Goal: Information Seeking & Learning: Learn about a topic

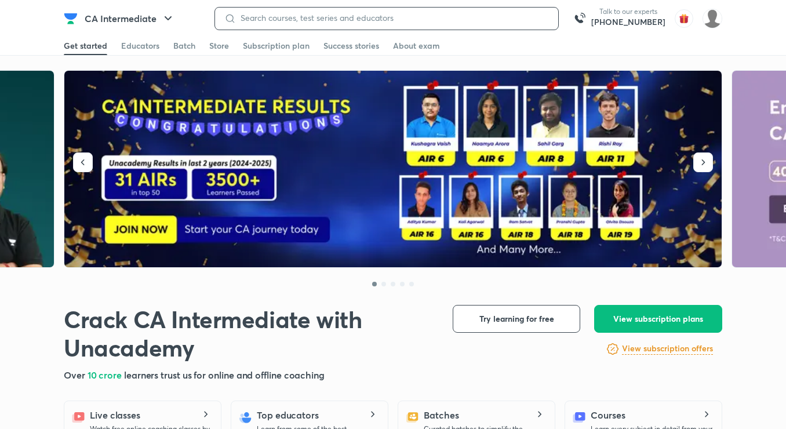
click at [327, 20] on input at bounding box center [392, 17] width 313 height 9
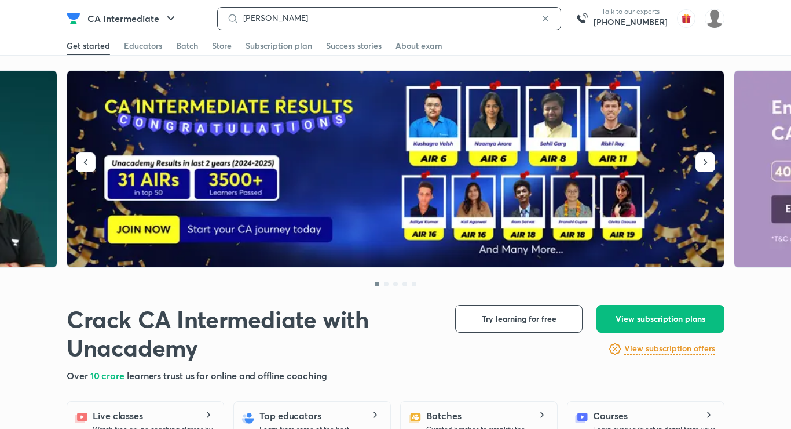
type input "[PERSON_NAME]"
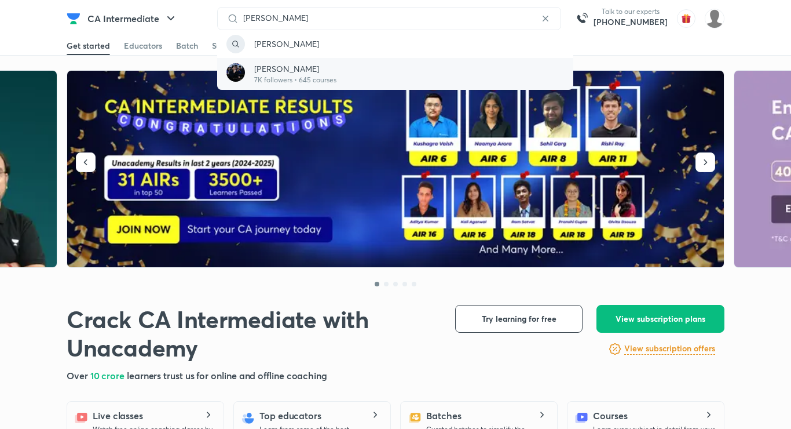
click at [300, 77] on p "7K followers • 645 courses" at bounding box center [295, 80] width 82 height 10
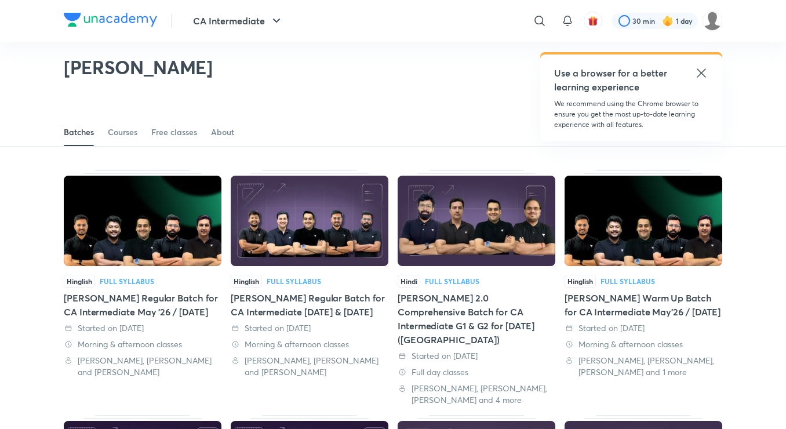
scroll to position [10, 0]
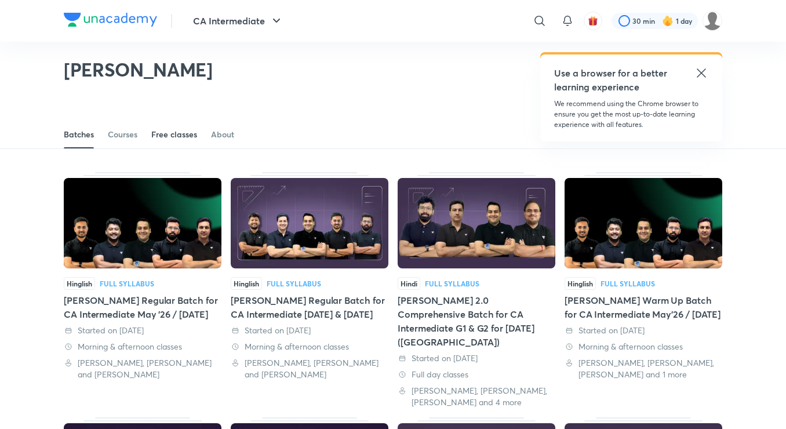
click at [170, 134] on div "Free classes" at bounding box center [174, 135] width 46 height 12
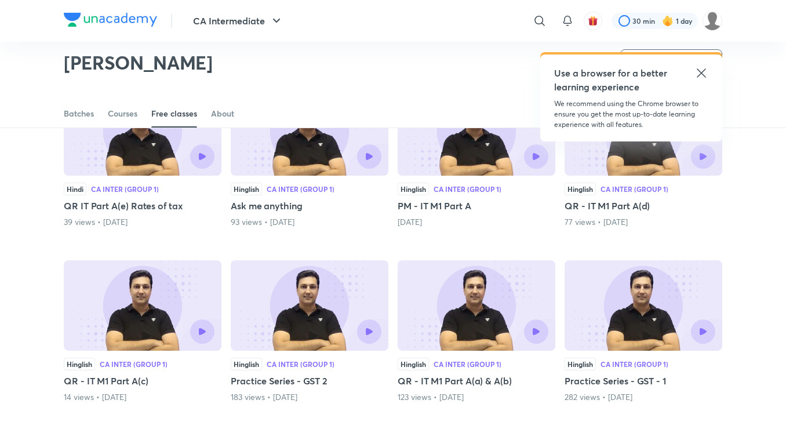
scroll to position [313, 0]
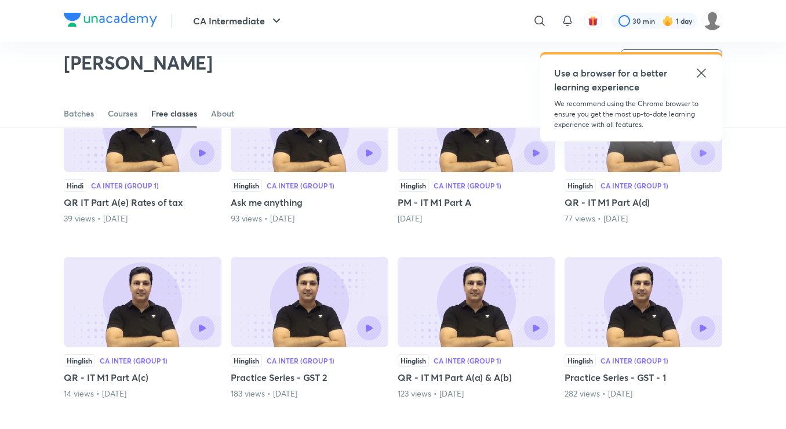
click at [705, 75] on icon at bounding box center [701, 73] width 14 height 14
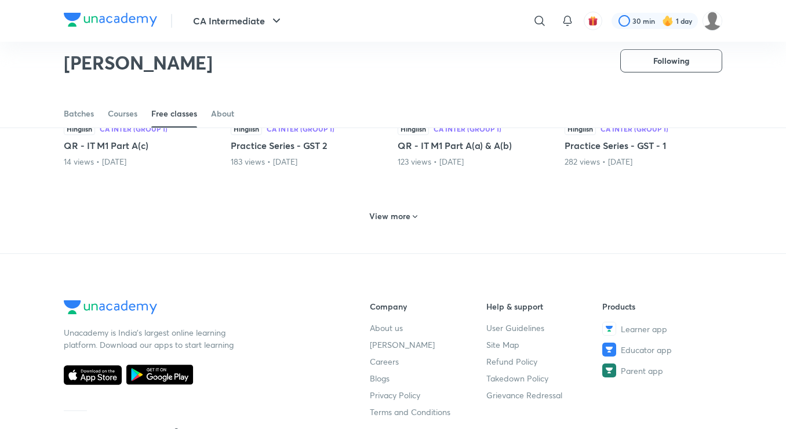
scroll to position [546, 0]
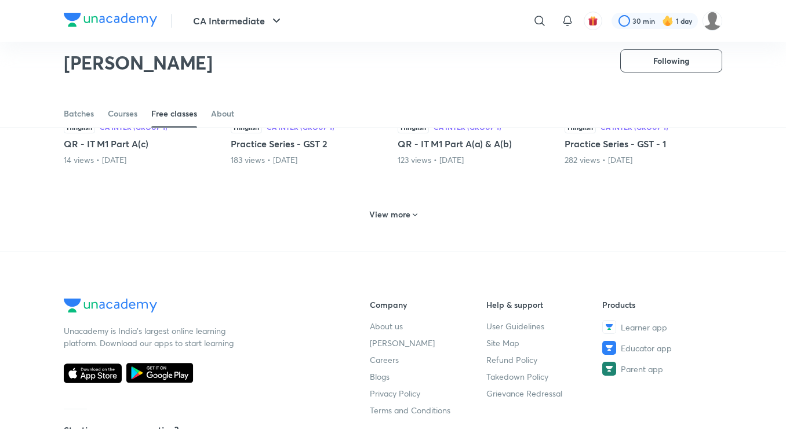
click at [398, 220] on h6 "View more" at bounding box center [389, 215] width 41 height 12
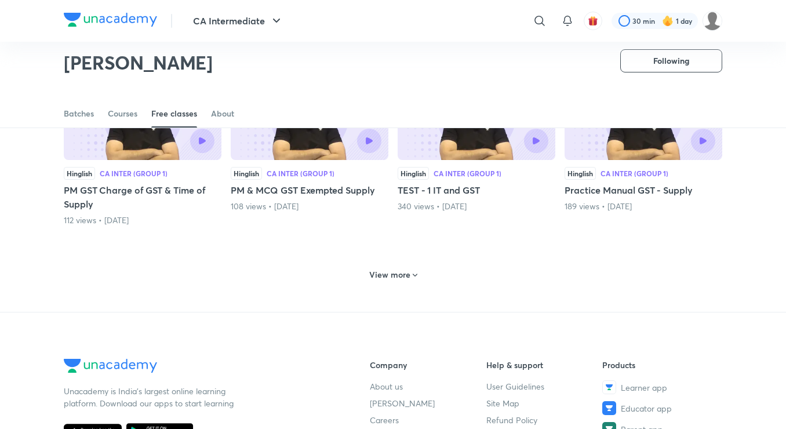
scroll to position [1060, 0]
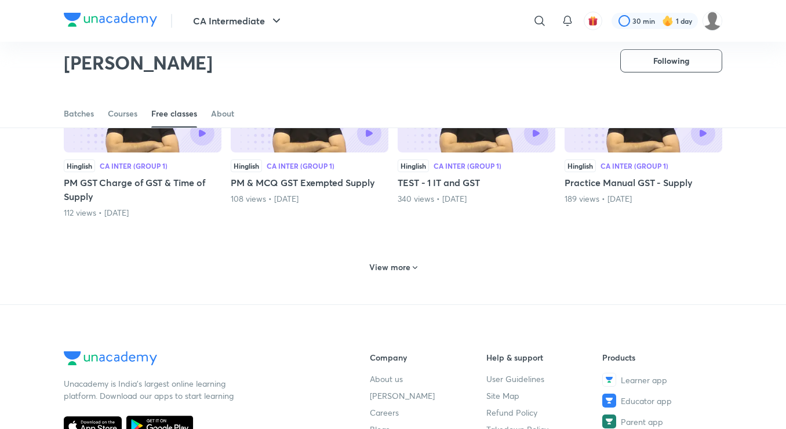
click at [393, 267] on h6 "View more" at bounding box center [389, 267] width 41 height 12
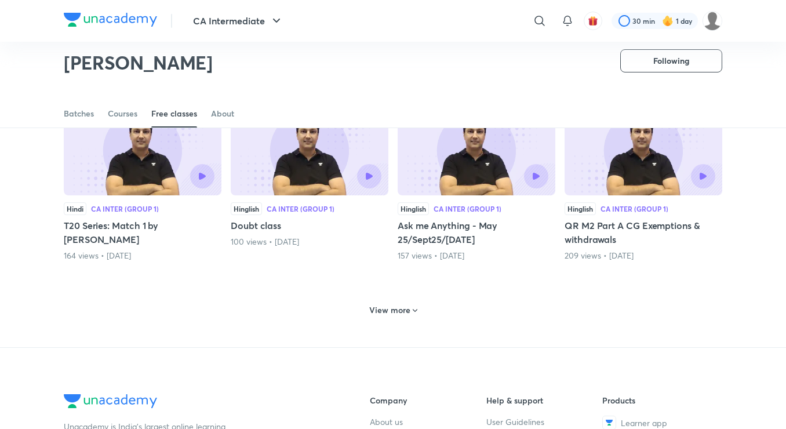
scroll to position [1589, 0]
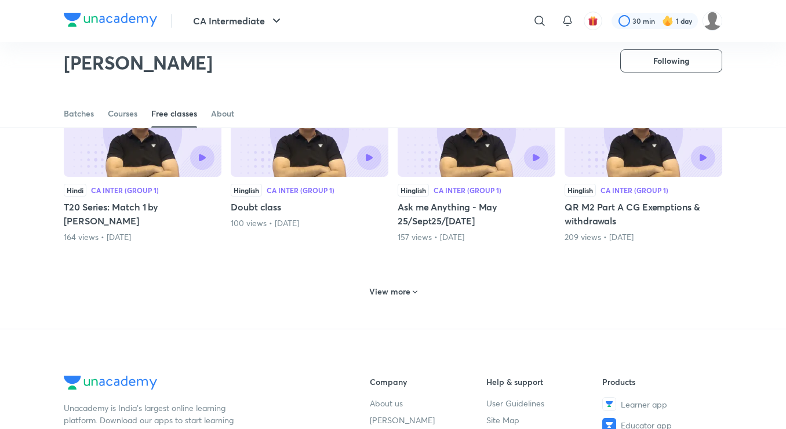
click at [381, 282] on div "View more" at bounding box center [393, 290] width 658 height 30
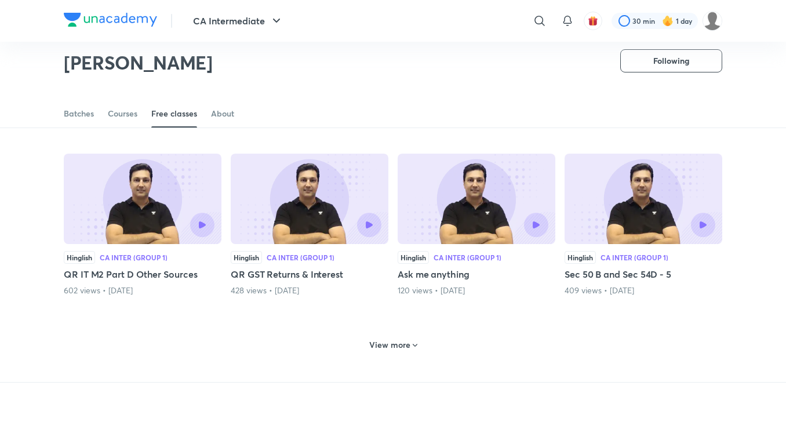
scroll to position [2104, 0]
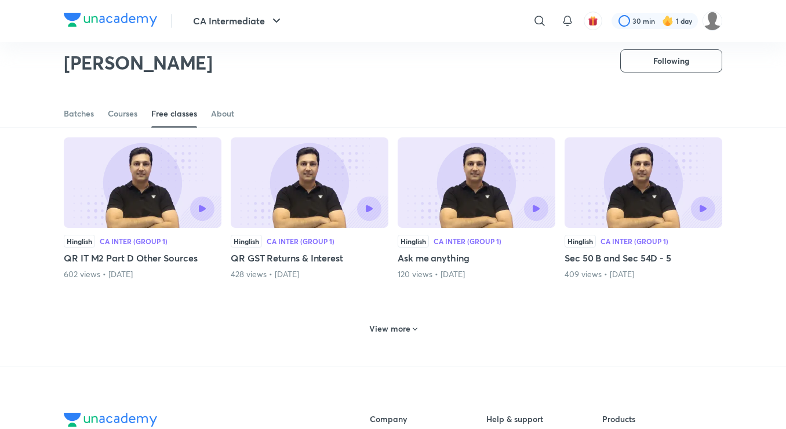
click at [389, 326] on h6 "View more" at bounding box center [389, 329] width 41 height 12
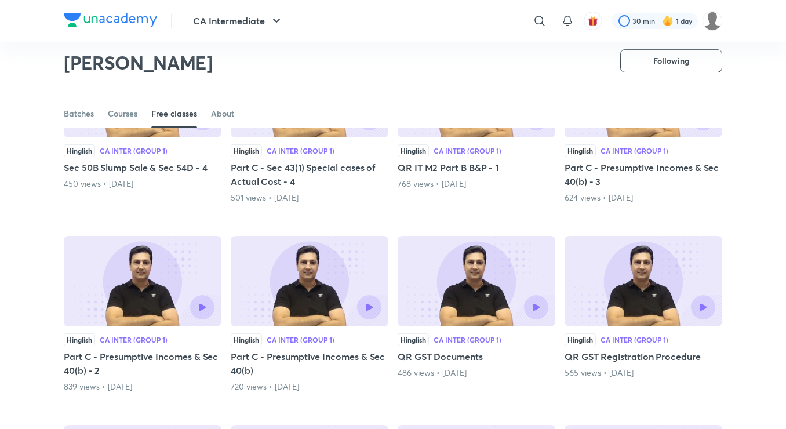
scroll to position [2388, 0]
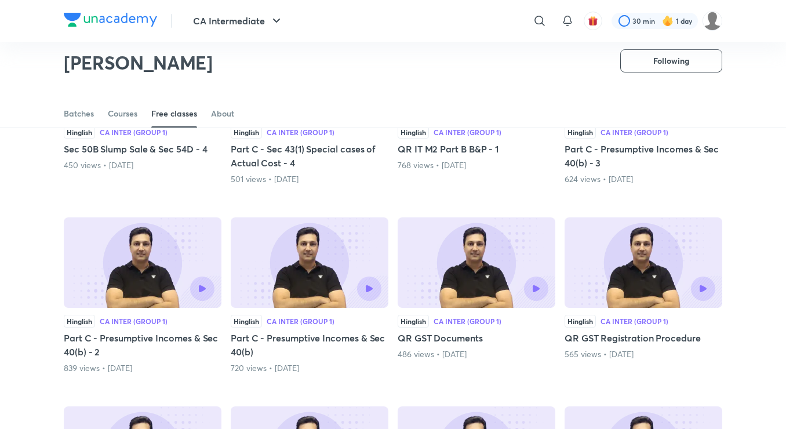
click at [277, 270] on img at bounding box center [310, 262] width 158 height 90
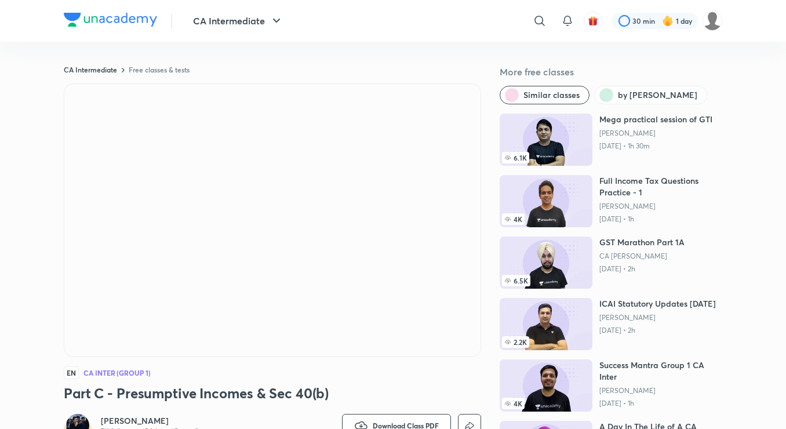
click at [166, 67] on link "Free classes & tests" at bounding box center [159, 69] width 61 height 9
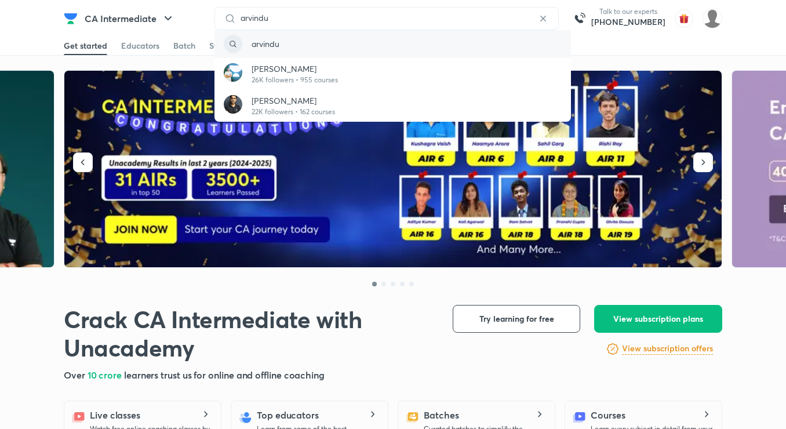
type input "arvindu"
click at [306, 9] on div "arvindu" at bounding box center [386, 18] width 344 height 23
click at [289, 27] on div "arvindu" at bounding box center [386, 18] width 344 height 23
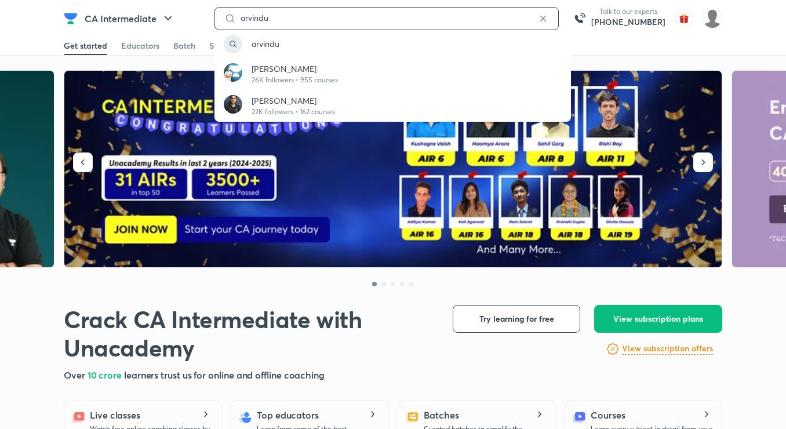
click at [275, 19] on input "arvindu" at bounding box center [386, 17] width 301 height 9
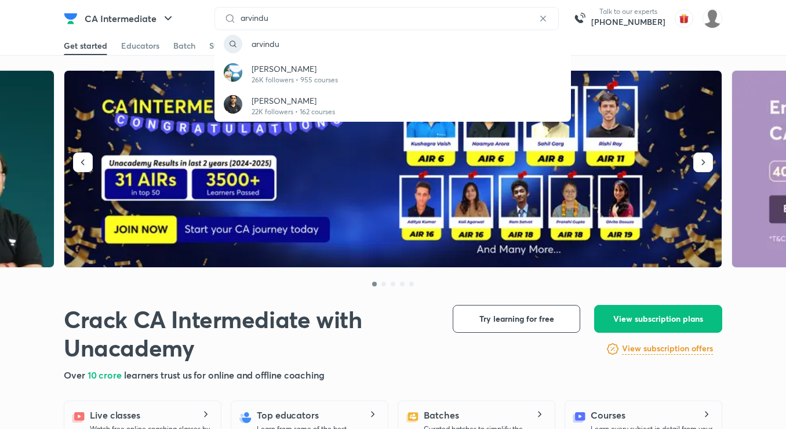
click at [549, 19] on icon at bounding box center [543, 19] width 12 height 12
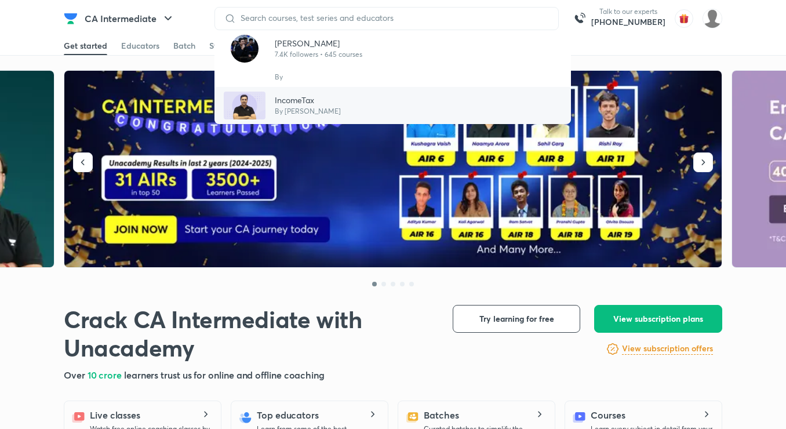
click at [369, 98] on div "IncomeTax By [PERSON_NAME]" at bounding box center [392, 105] width 356 height 37
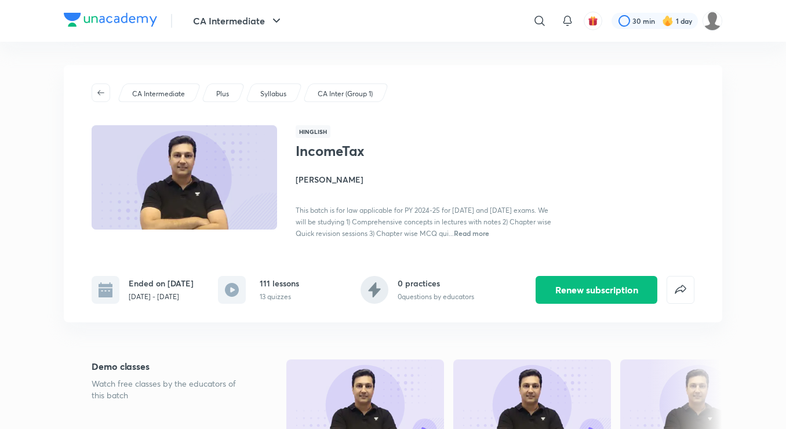
click at [316, 178] on h4 "[PERSON_NAME]" at bounding box center [425, 179] width 260 height 12
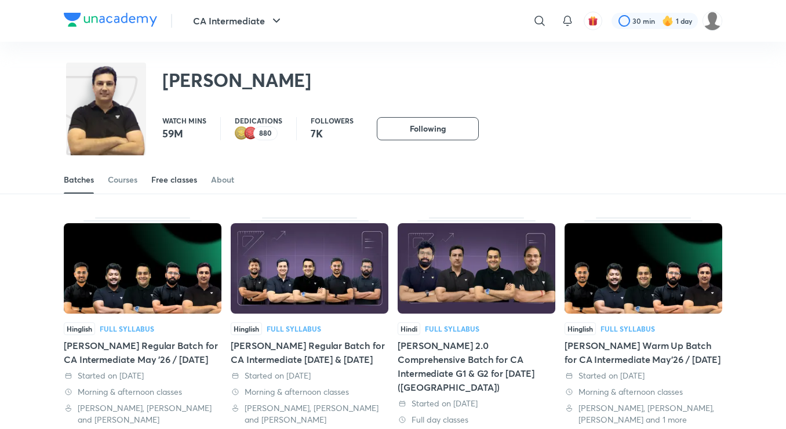
click at [176, 183] on div "Free classes" at bounding box center [174, 180] width 46 height 12
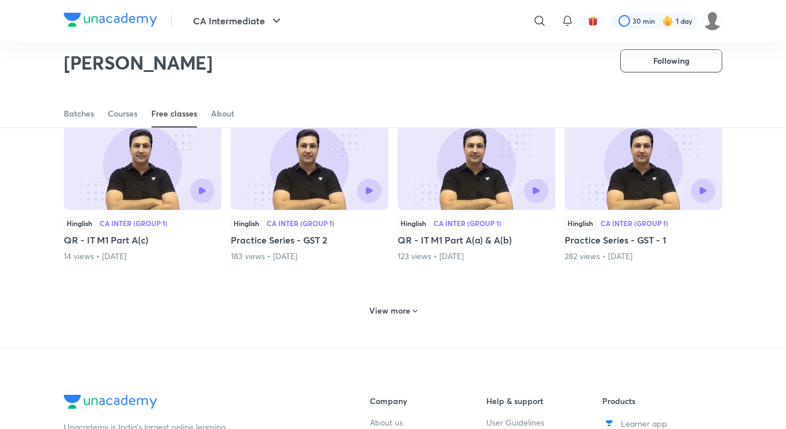
scroll to position [471, 0]
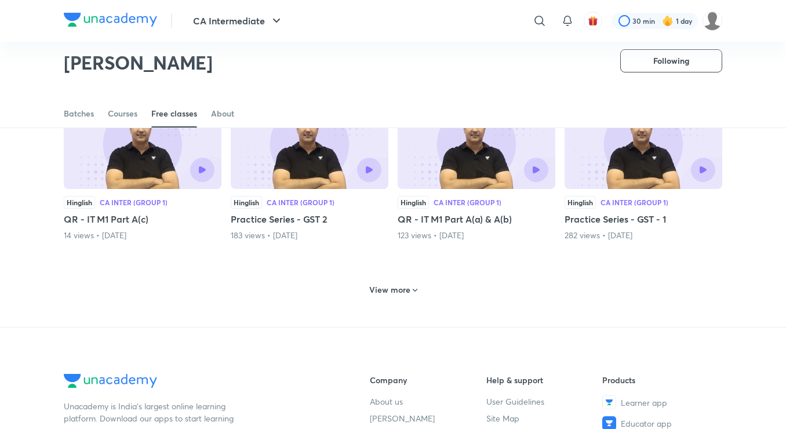
click at [397, 289] on h6 "View more" at bounding box center [389, 290] width 41 height 12
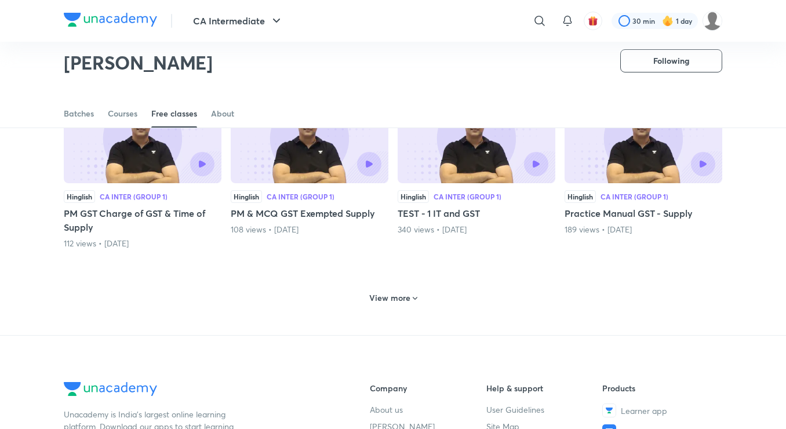
scroll to position [1034, 0]
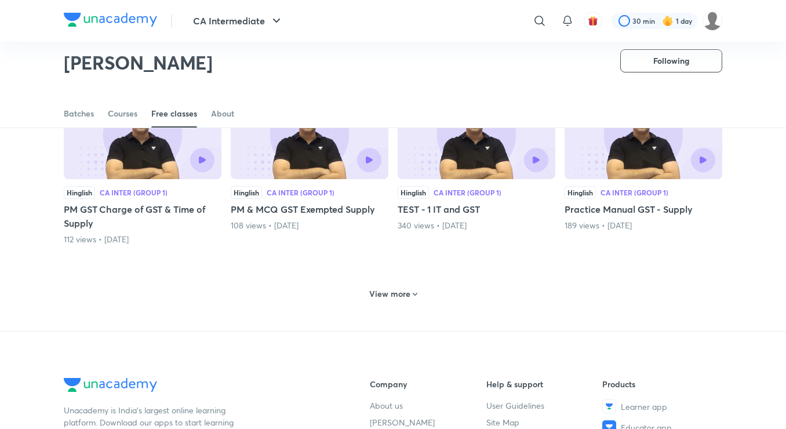
click at [395, 289] on h6 "View more" at bounding box center [389, 294] width 41 height 12
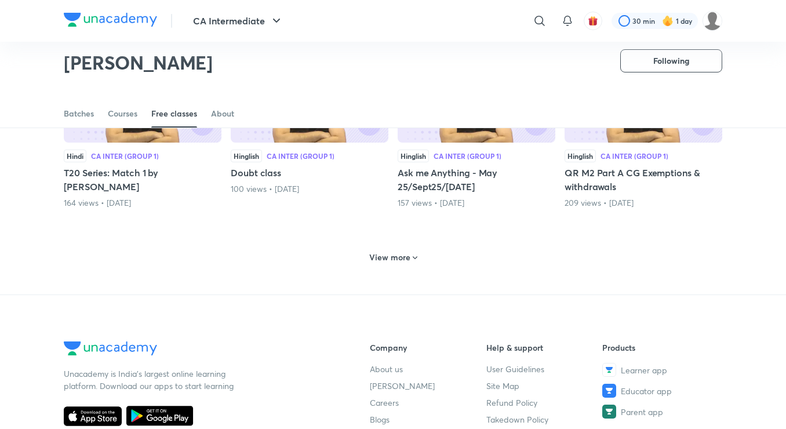
scroll to position [1589, 0]
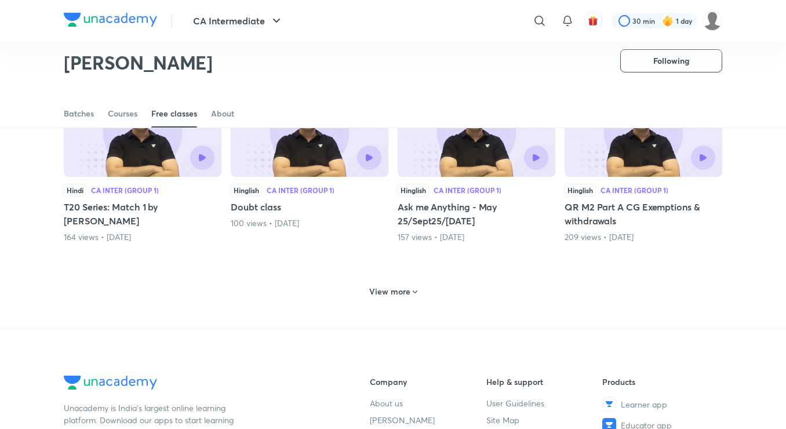
click at [404, 293] on h6 "View more" at bounding box center [389, 292] width 41 height 12
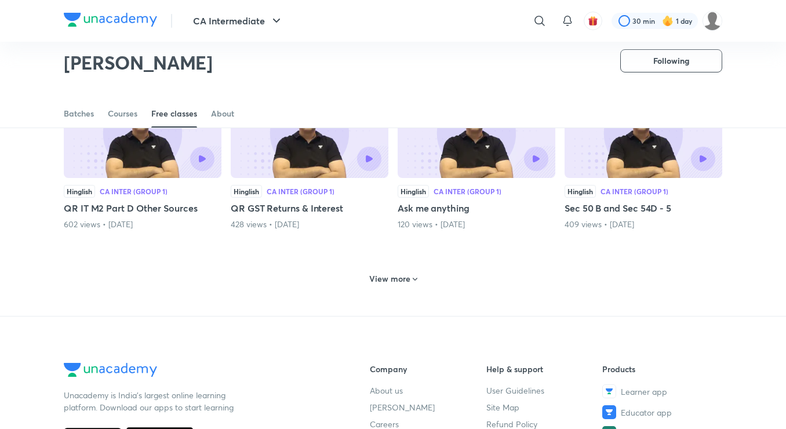
scroll to position [2162, 0]
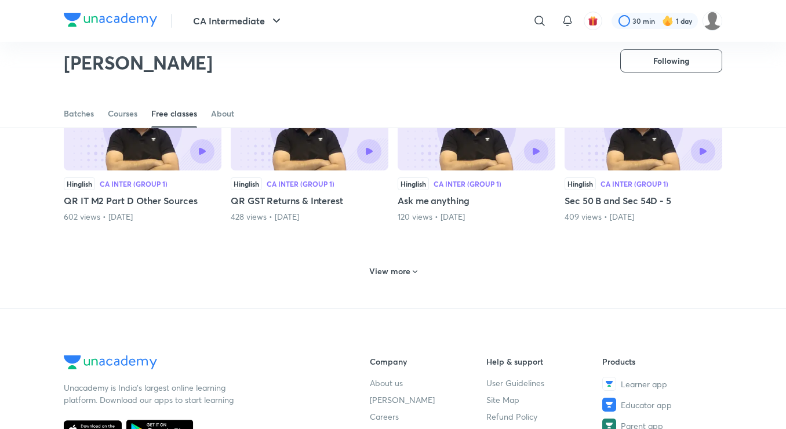
click at [399, 272] on h6 "View more" at bounding box center [389, 271] width 41 height 12
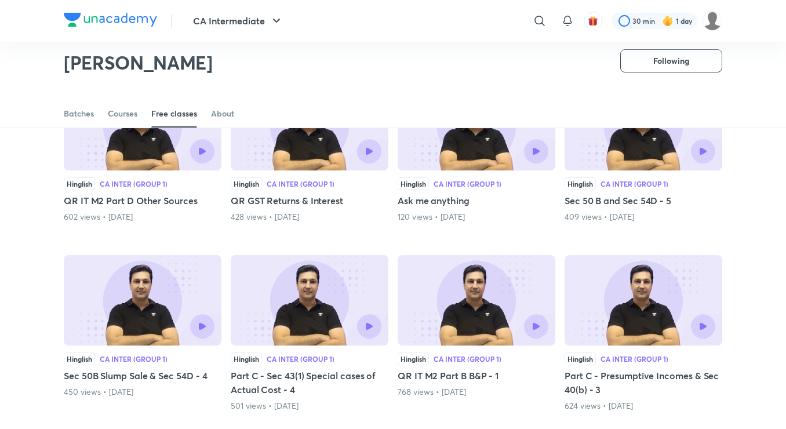
click at [617, 311] on img at bounding box center [643, 300] width 158 height 90
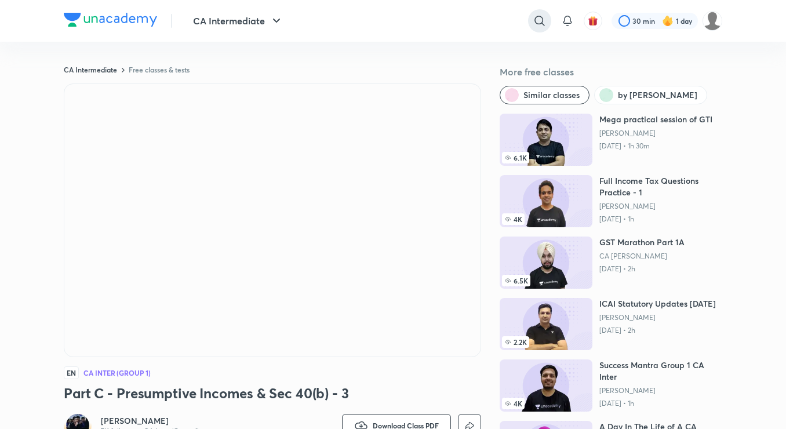
click at [544, 23] on icon at bounding box center [539, 21] width 14 height 14
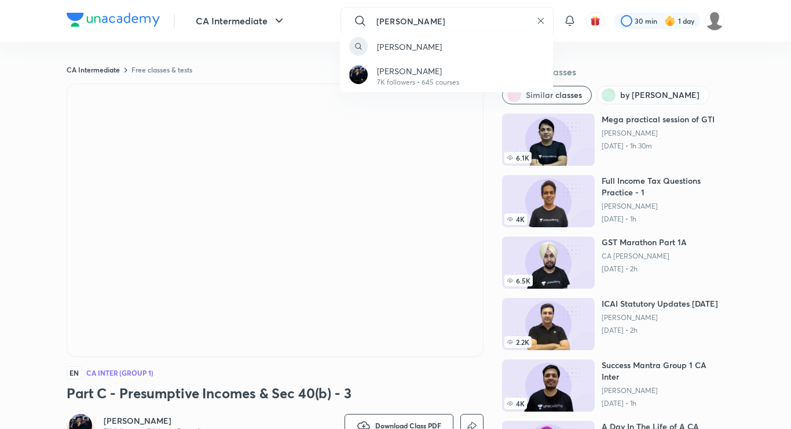
type input "[PERSON_NAME]"
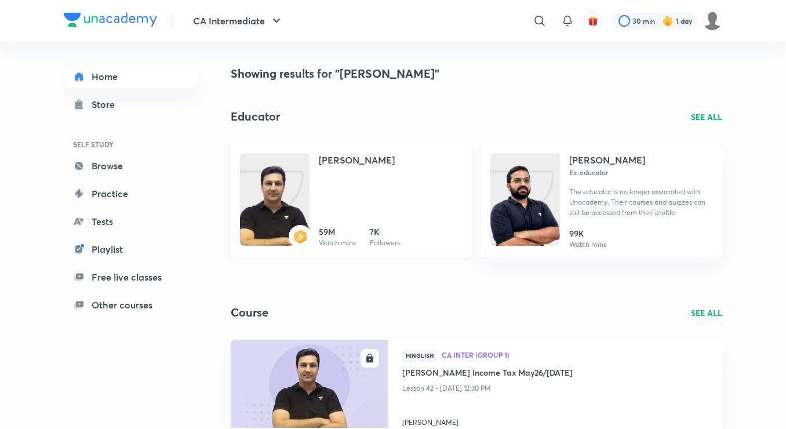
click at [302, 195] on img at bounding box center [275, 211] width 70 height 93
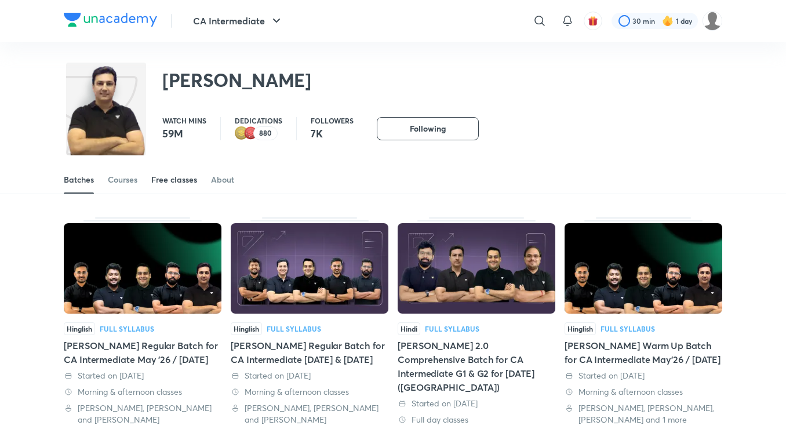
click at [170, 184] on div "Free classes" at bounding box center [174, 180] width 46 height 12
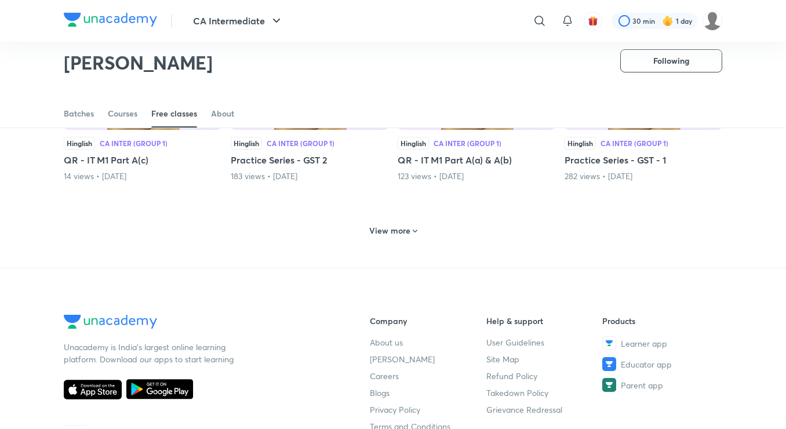
scroll to position [517, 0]
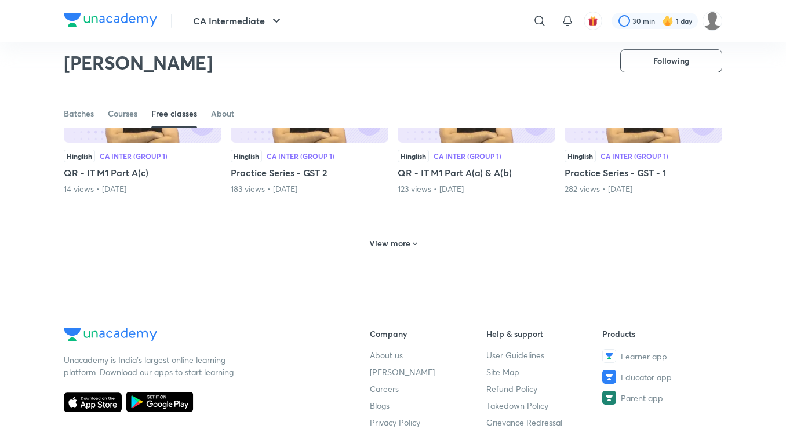
click at [389, 239] on h6 "View more" at bounding box center [389, 244] width 41 height 12
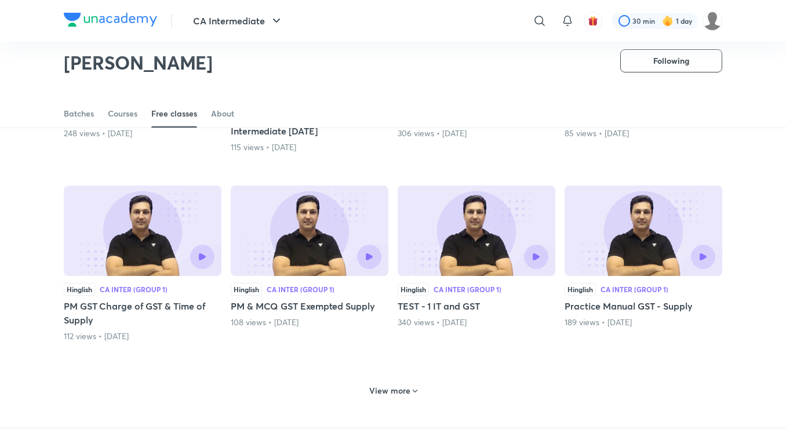
scroll to position [935, 0]
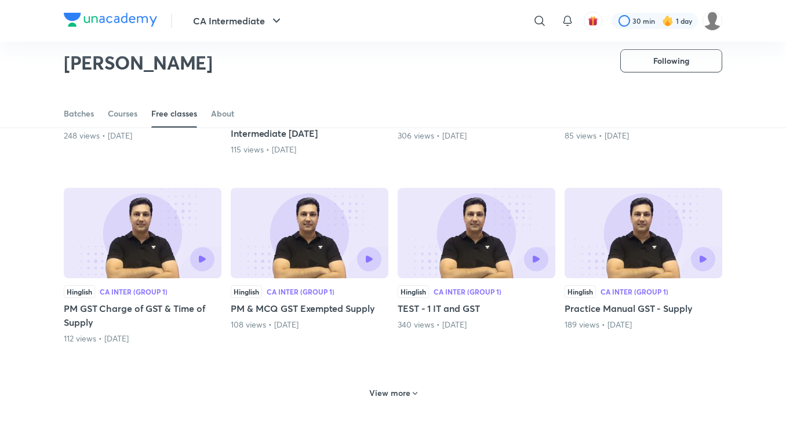
click at [395, 396] on h6 "View more" at bounding box center [389, 393] width 41 height 12
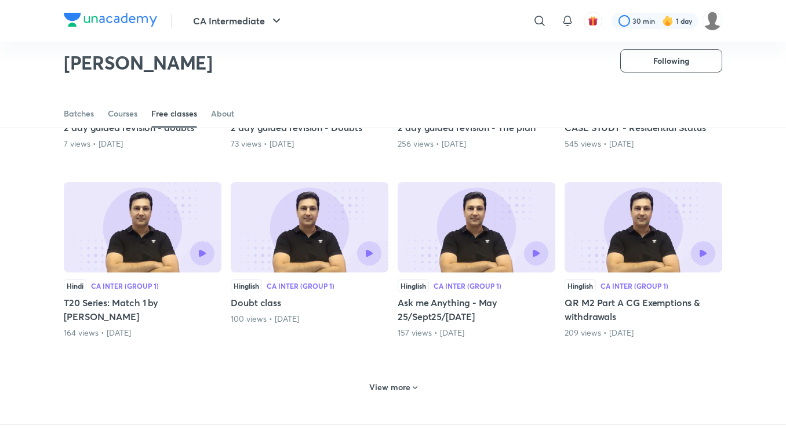
scroll to position [1514, 0]
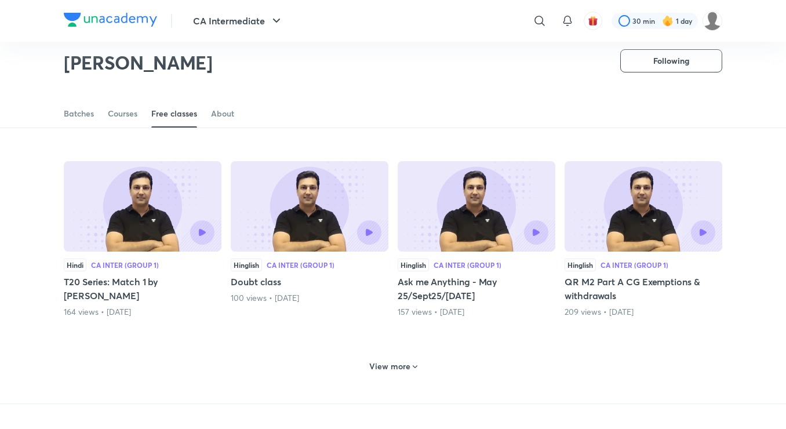
click at [393, 379] on div "View more" at bounding box center [393, 365] width 658 height 30
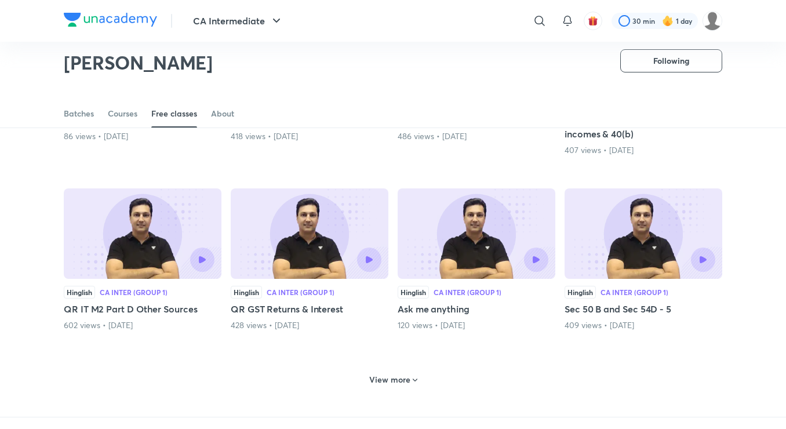
scroll to position [2070, 0]
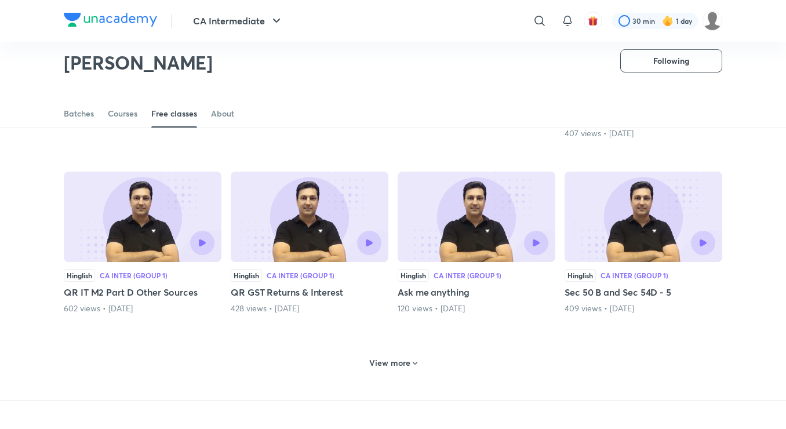
click at [393, 367] on h6 "View more" at bounding box center [389, 363] width 41 height 12
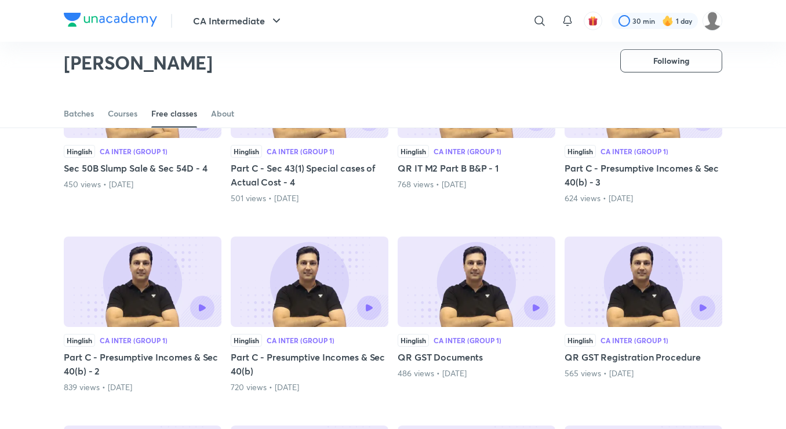
scroll to position [2371, 0]
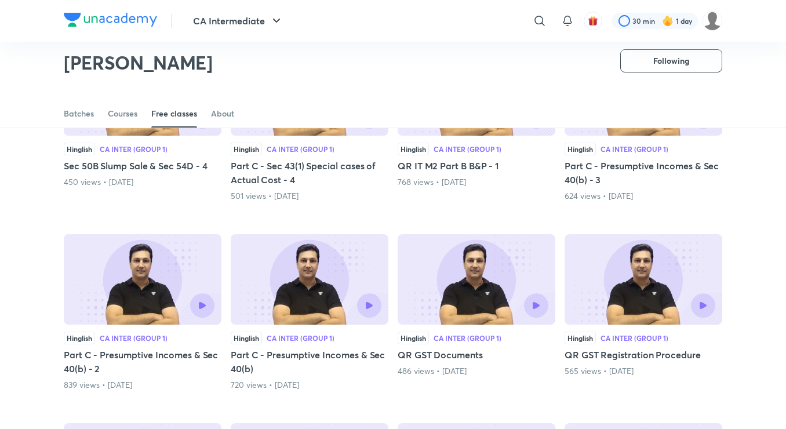
click at [301, 294] on div at bounding box center [310, 305] width 144 height 24
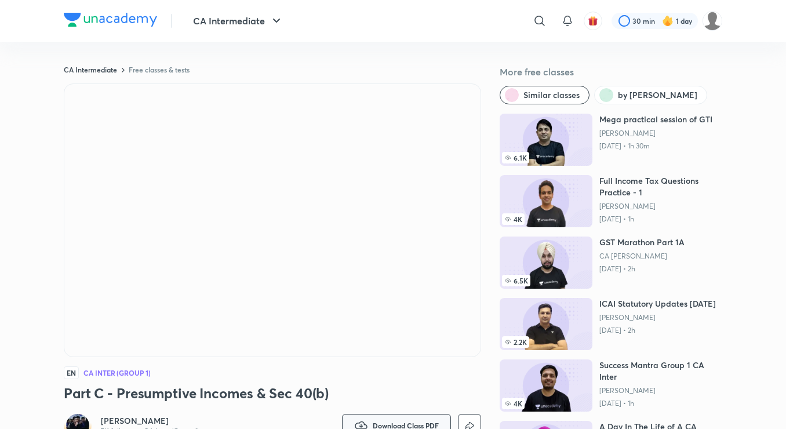
click at [411, 420] on button "Download Class PDF" at bounding box center [396, 425] width 109 height 23
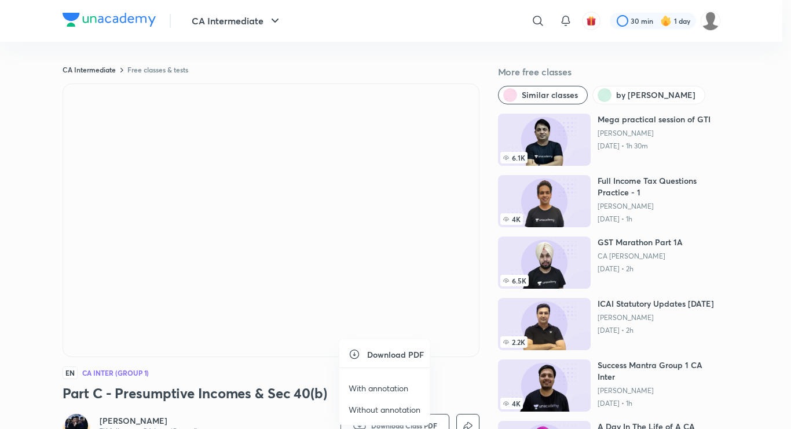
click at [352, 352] on icon at bounding box center [355, 354] width 12 height 12
click at [377, 354] on h6 "Download PDF" at bounding box center [395, 354] width 57 height 12
click at [379, 388] on p "With annotation" at bounding box center [379, 388] width 60 height 12
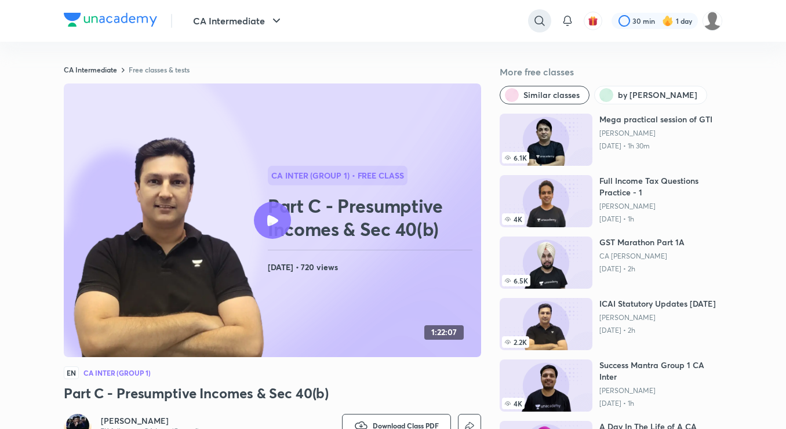
click at [539, 21] on icon at bounding box center [539, 21] width 14 height 14
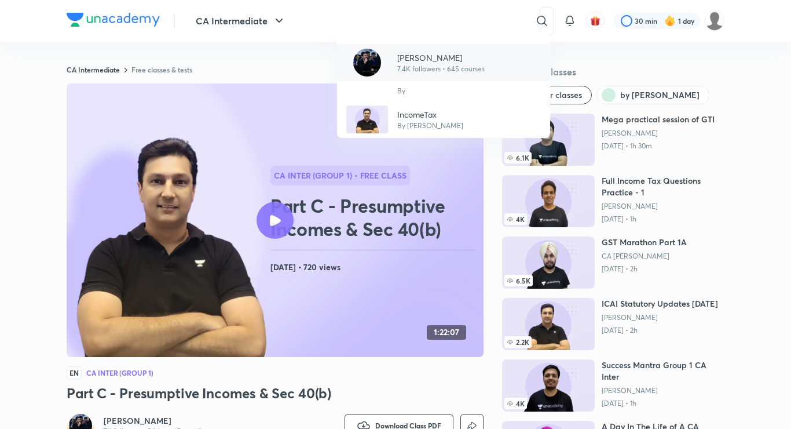
click at [432, 73] on p "7.4K followers • 645 courses" at bounding box center [440, 69] width 87 height 10
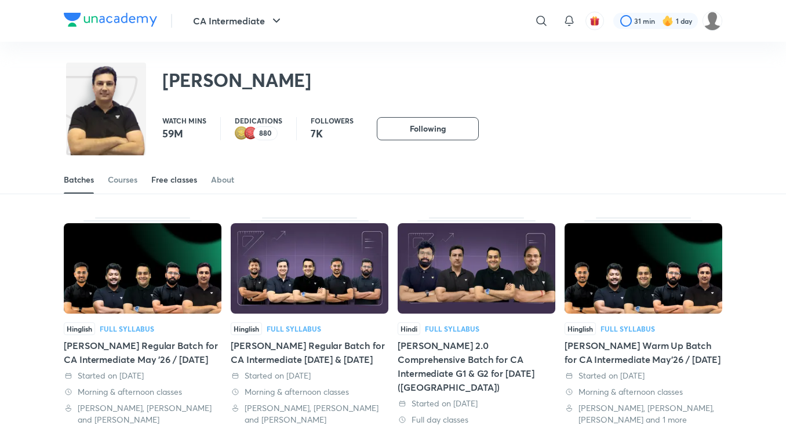
click at [183, 178] on div "Free classes" at bounding box center [174, 180] width 46 height 12
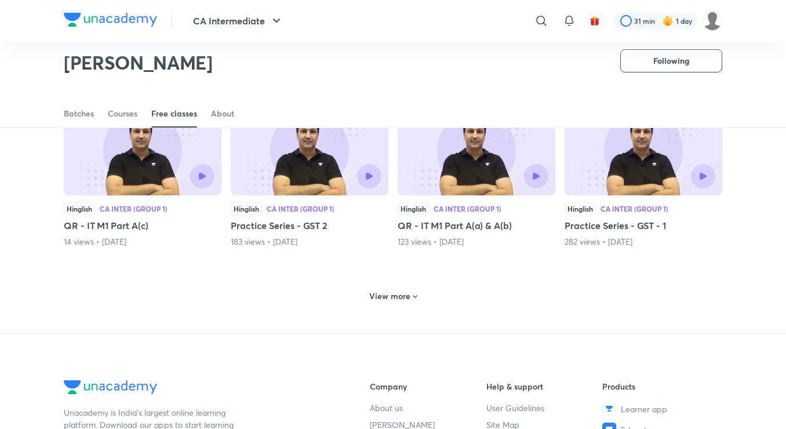
scroll to position [461, 0]
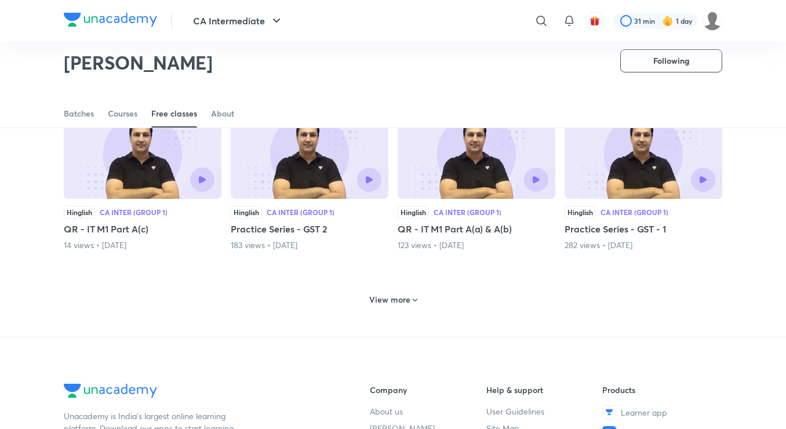
click at [391, 303] on h6 "View more" at bounding box center [389, 300] width 41 height 12
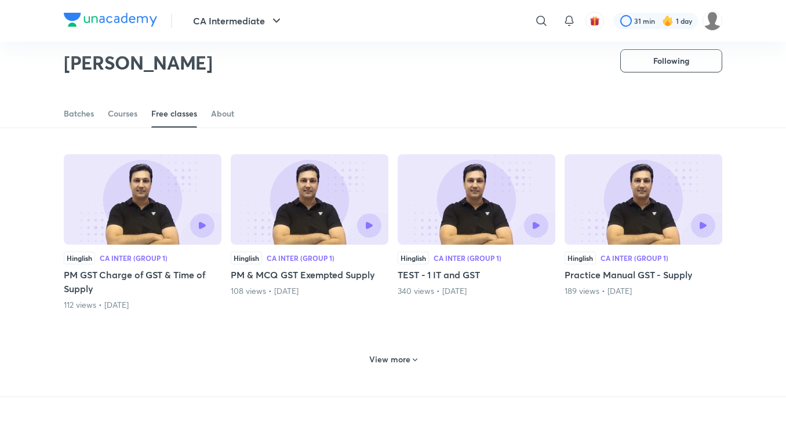
scroll to position [1006, 0]
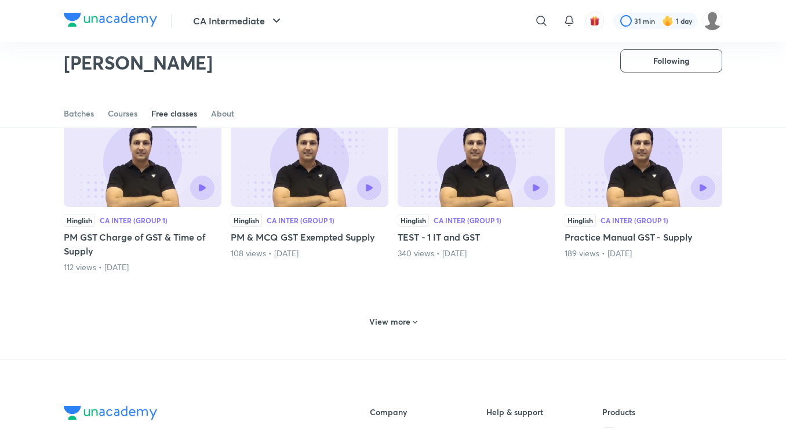
click at [390, 323] on h6 "View more" at bounding box center [389, 322] width 41 height 12
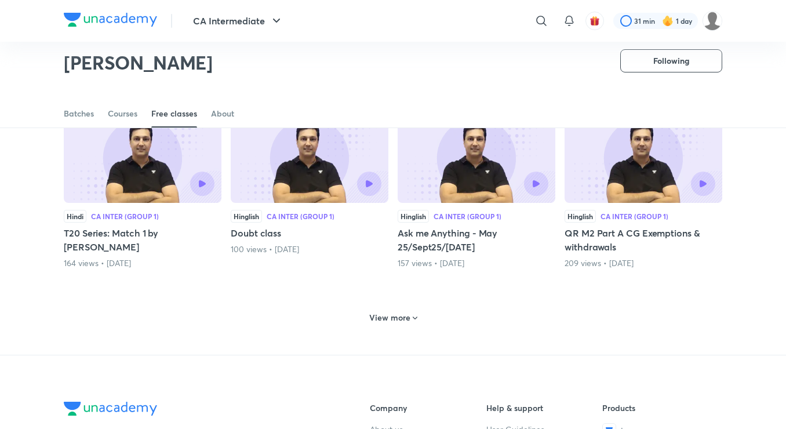
scroll to position [1562, 0]
click at [390, 323] on h6 "View more" at bounding box center [389, 318] width 41 height 12
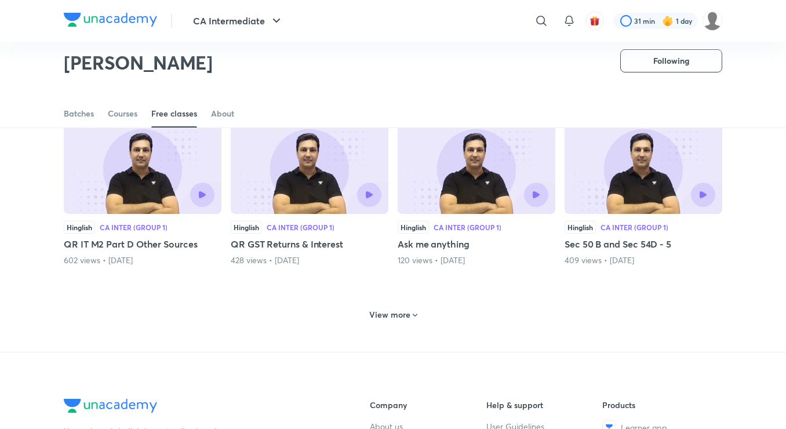
click at [390, 323] on div "View more" at bounding box center [392, 314] width 57 height 19
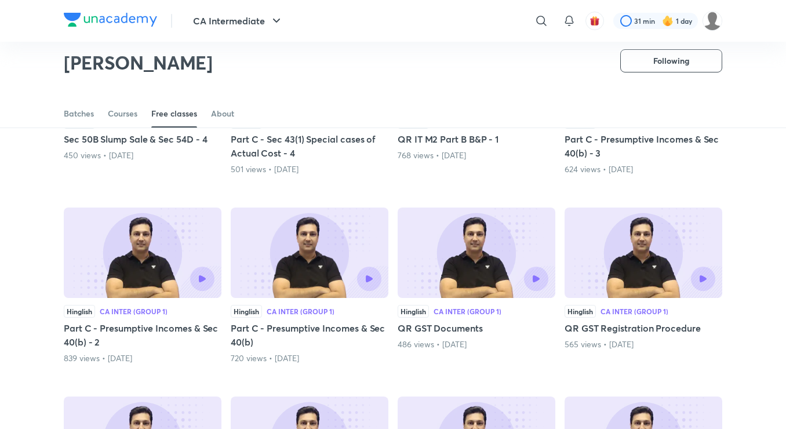
scroll to position [2396, 0]
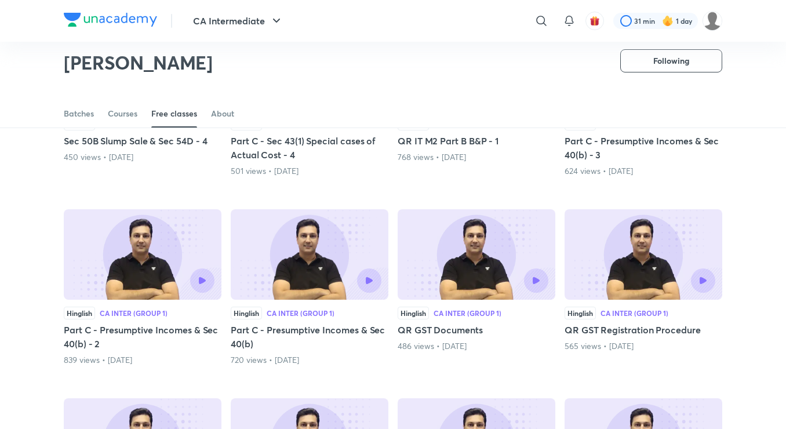
click at [105, 280] on div at bounding box center [143, 280] width 144 height 24
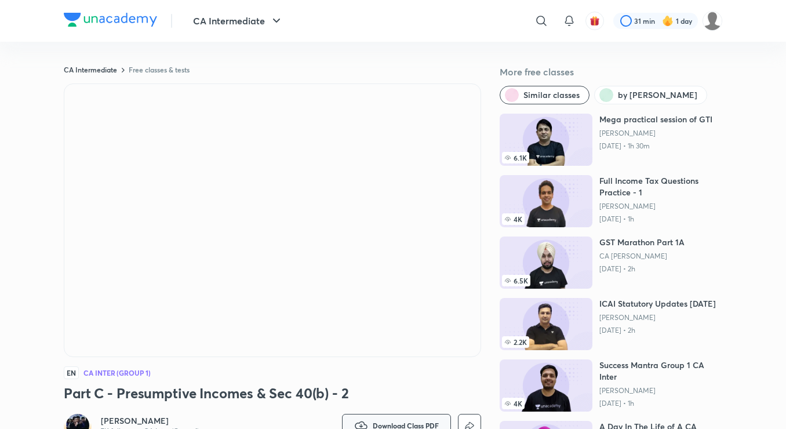
click at [426, 419] on button "Download Class PDF" at bounding box center [396, 425] width 109 height 23
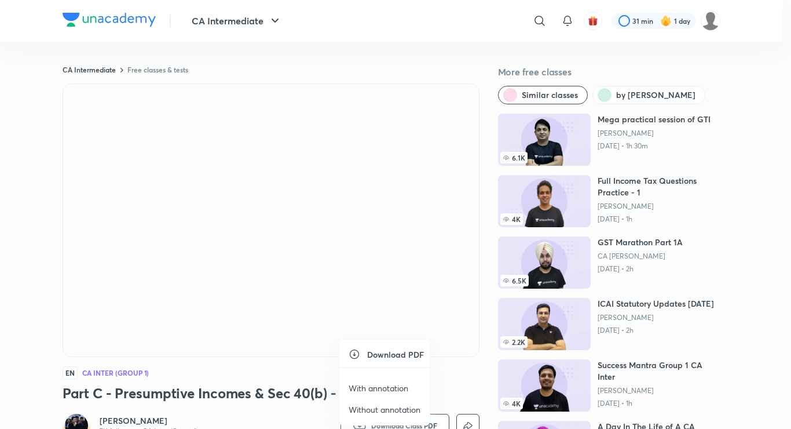
click at [400, 384] on p "With annotation" at bounding box center [379, 388] width 60 height 12
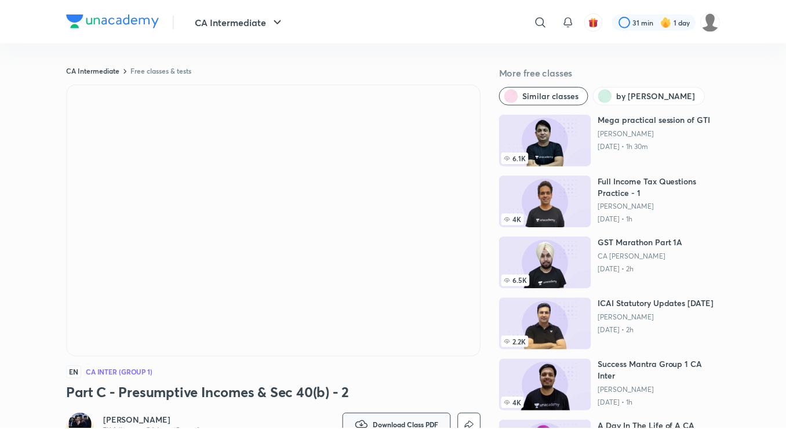
scroll to position [8, 0]
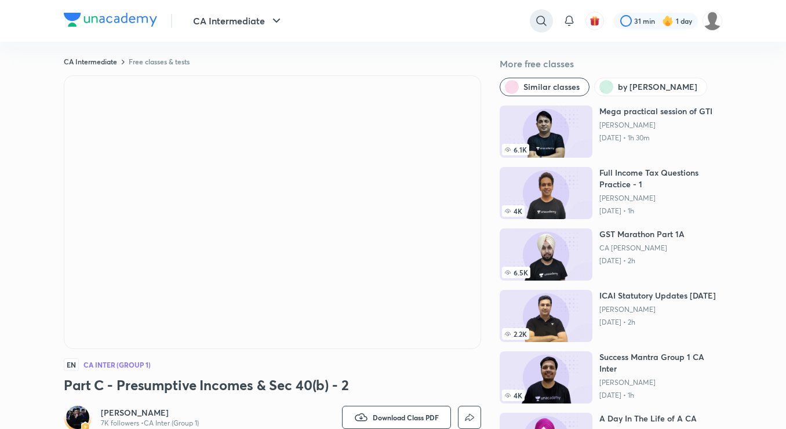
click at [535, 27] on icon at bounding box center [541, 21] width 14 height 14
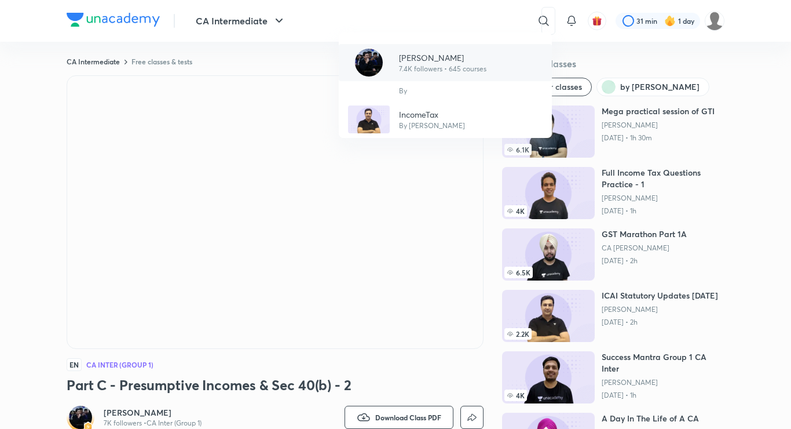
click at [428, 57] on p "[PERSON_NAME]" at bounding box center [442, 58] width 87 height 12
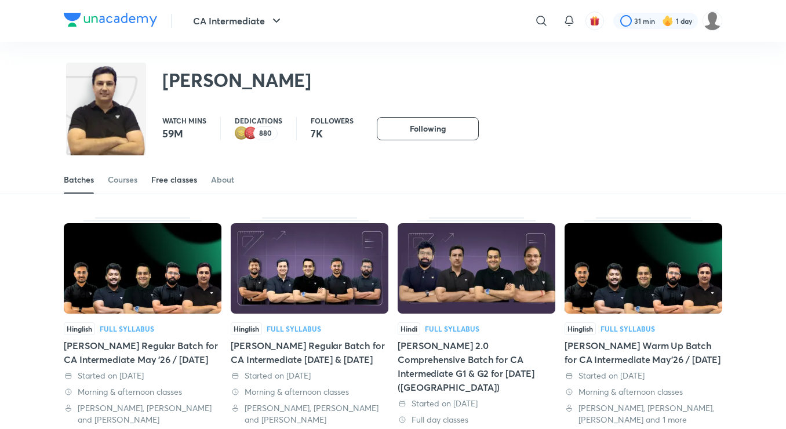
click at [172, 179] on div "Free classes" at bounding box center [174, 180] width 46 height 12
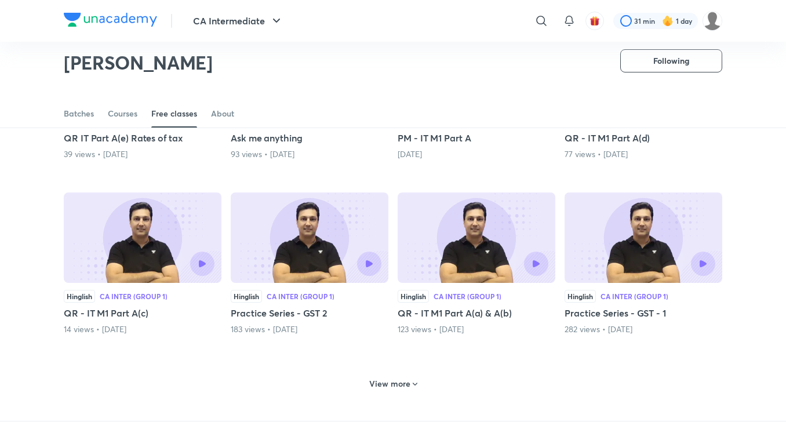
scroll to position [374, 0]
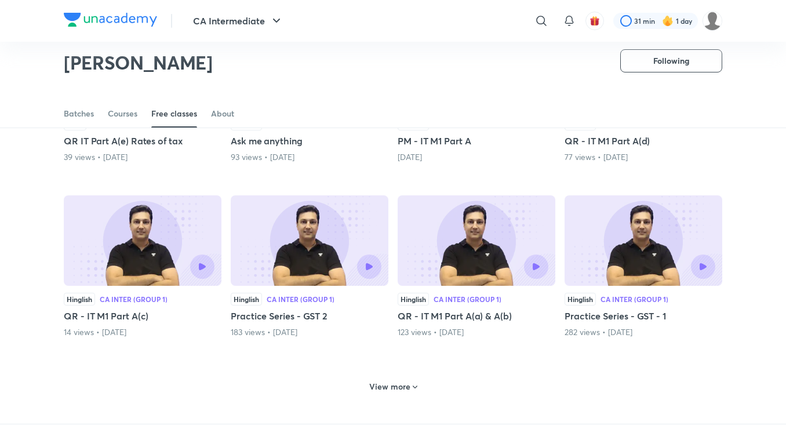
click at [391, 382] on h6 "View more" at bounding box center [389, 387] width 41 height 12
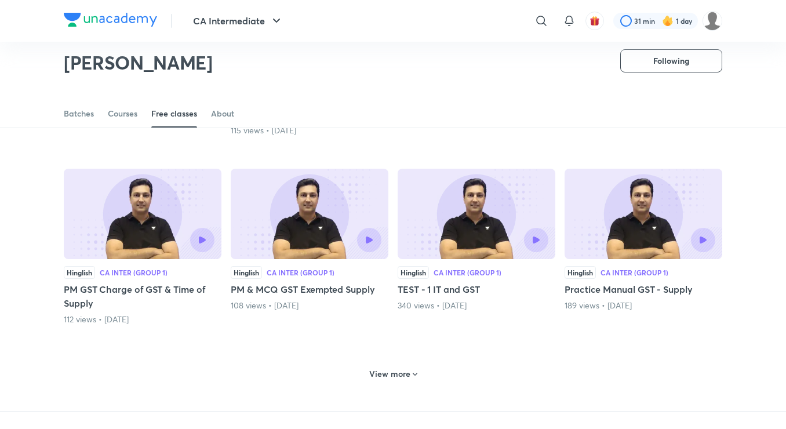
click at [391, 382] on div "View more" at bounding box center [392, 373] width 57 height 19
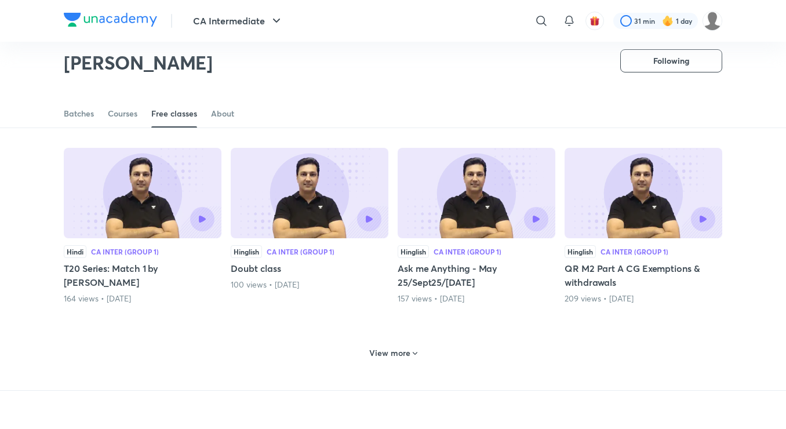
scroll to position [1510, 0]
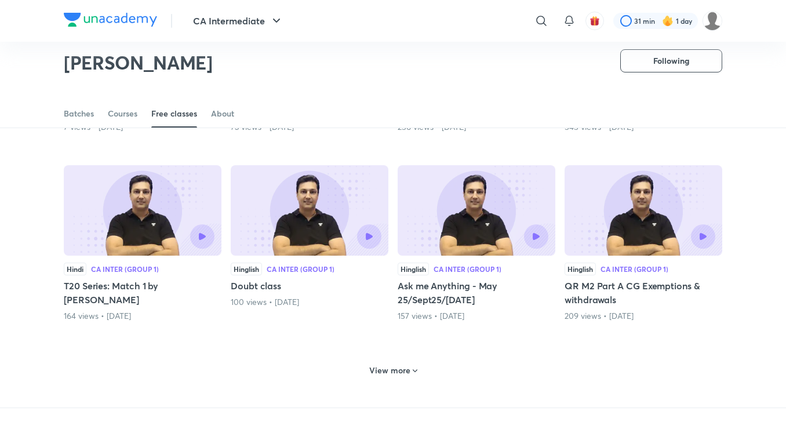
click at [391, 382] on div "View more" at bounding box center [393, 369] width 658 height 30
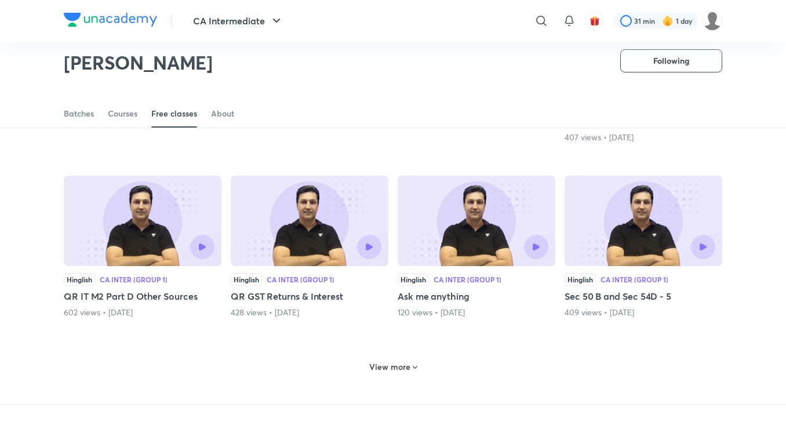
scroll to position [2043, 0]
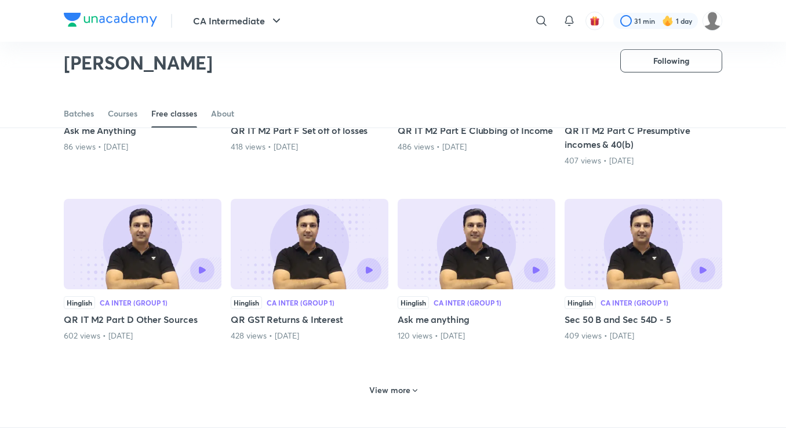
click at [391, 382] on div "View more" at bounding box center [392, 390] width 57 height 19
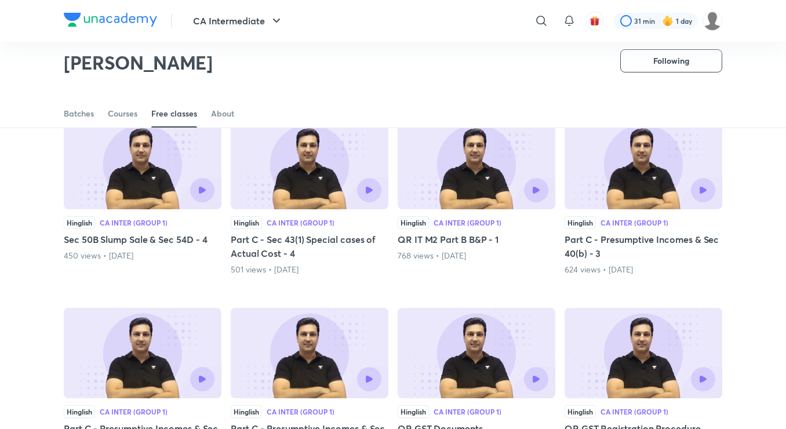
scroll to position [2321, 0]
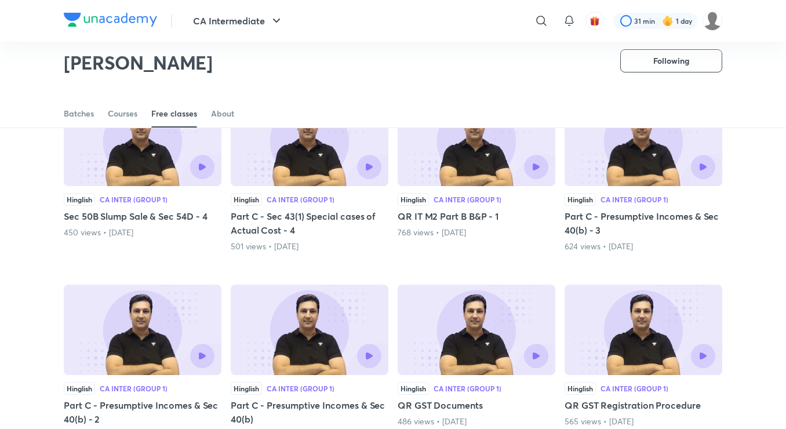
click at [626, 174] on div at bounding box center [643, 167] width 144 height 24
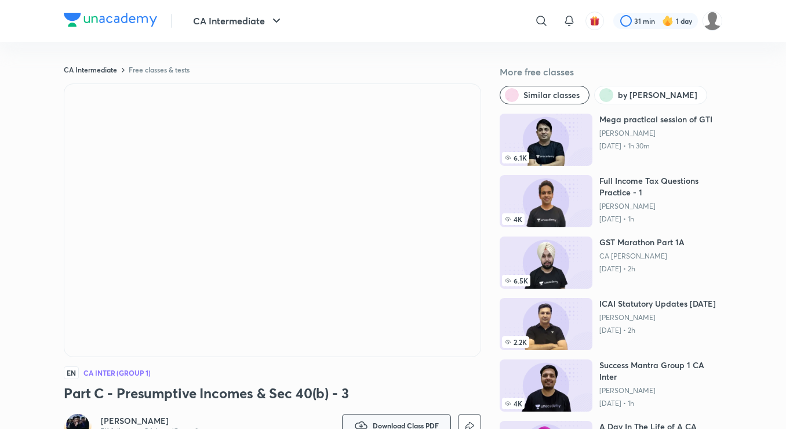
click at [422, 420] on button "Download Class PDF" at bounding box center [396, 425] width 109 height 23
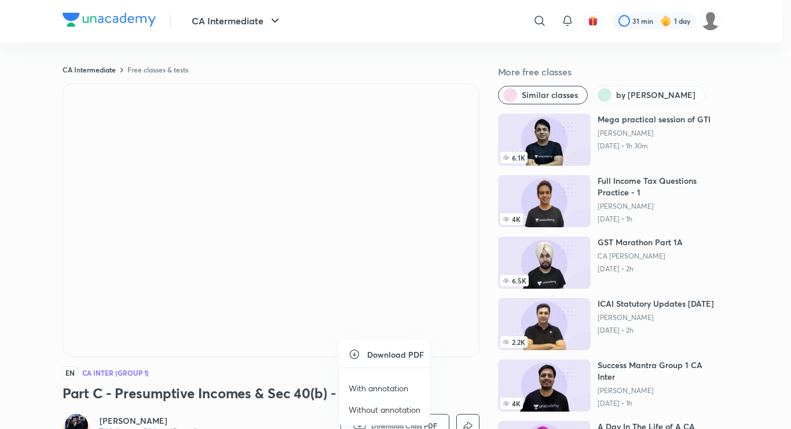
click at [389, 387] on p "With annotation" at bounding box center [379, 388] width 60 height 12
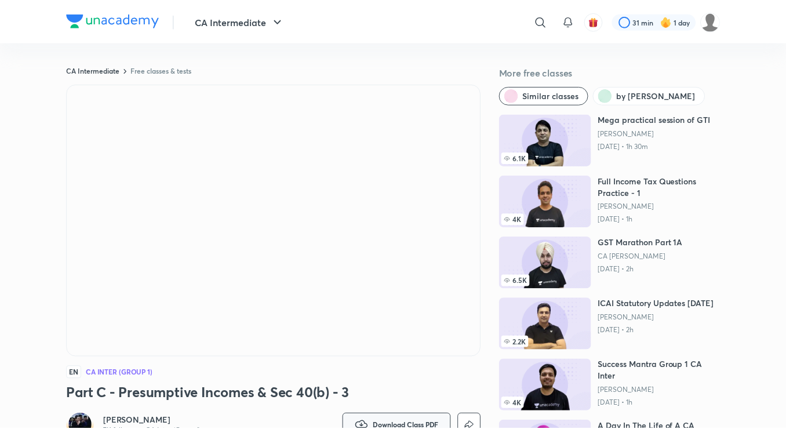
scroll to position [8, 0]
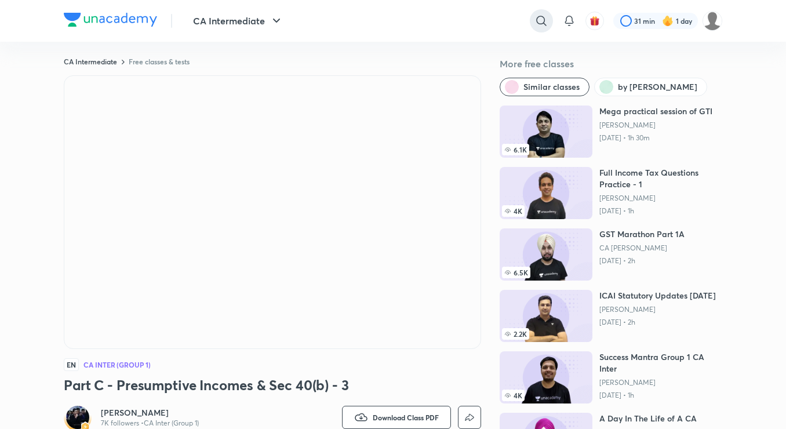
click at [543, 28] on div at bounding box center [541, 20] width 23 height 23
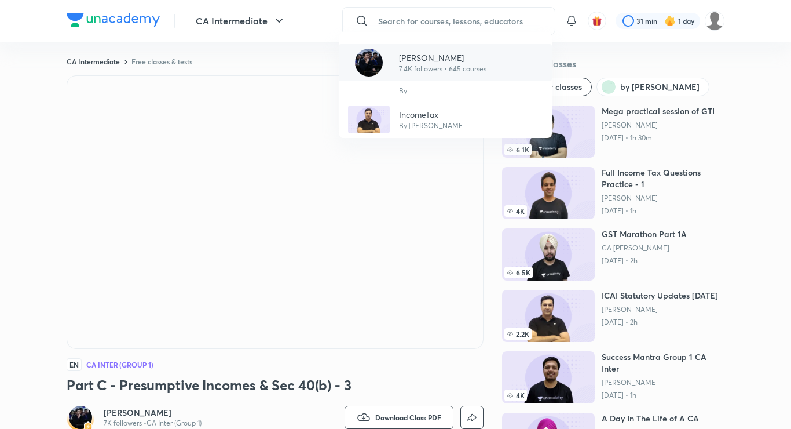
click at [396, 68] on div "[PERSON_NAME] 7.4K followers • 645 courses" at bounding box center [438, 63] width 97 height 23
click at [396, 68] on div "CA Intermediate Free classes & tests More free classes Similar classes by [PERS…" at bounding box center [396, 279] width 658 height 444
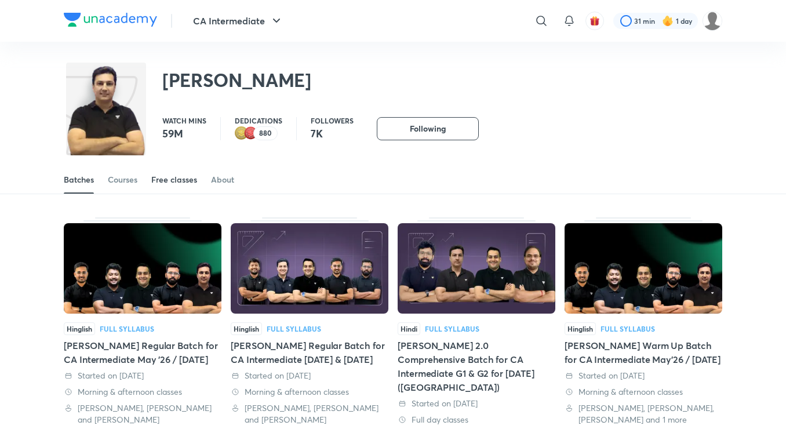
click at [168, 173] on link "Free classes" at bounding box center [174, 180] width 46 height 28
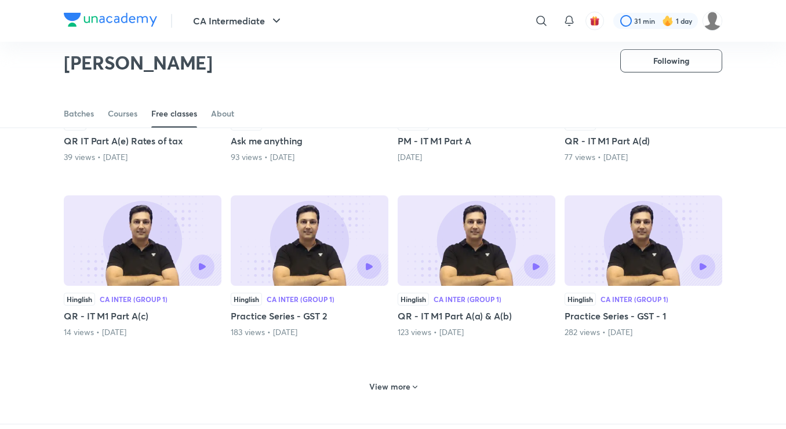
scroll to position [374, 0]
click at [392, 385] on h6 "View more" at bounding box center [389, 387] width 41 height 12
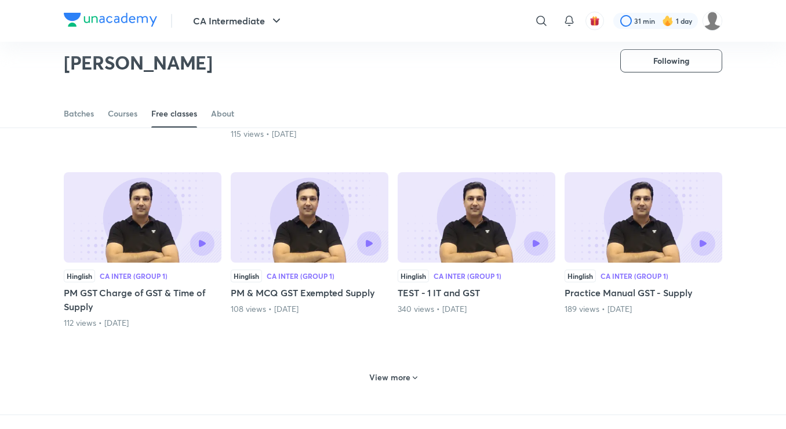
scroll to position [953, 0]
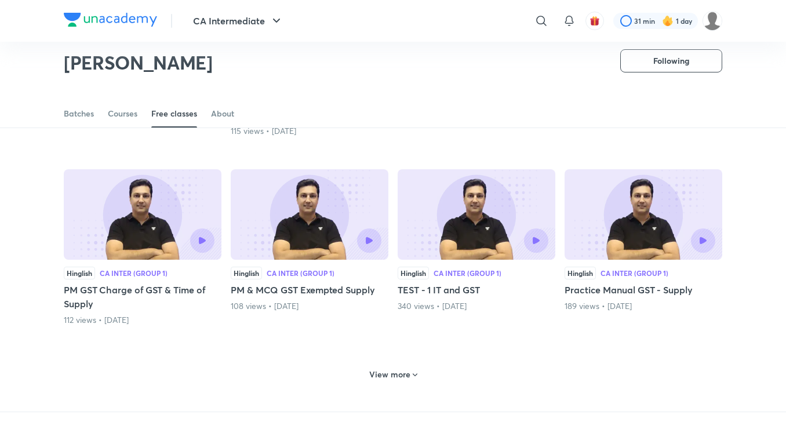
click at [392, 385] on div "View more" at bounding box center [393, 373] width 658 height 30
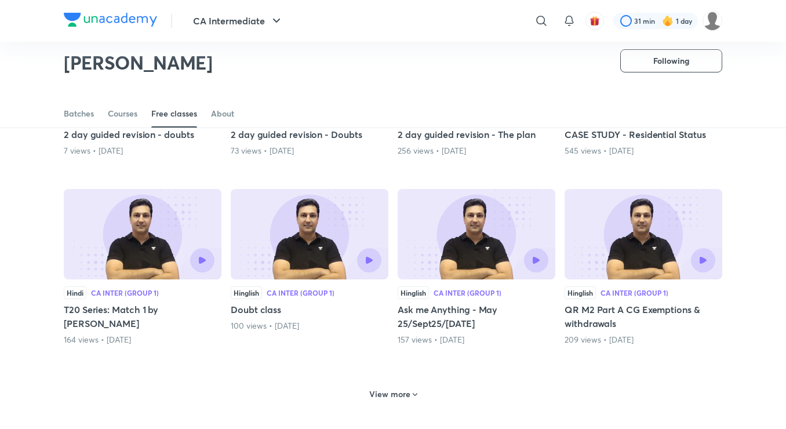
click at [392, 385] on div "View more" at bounding box center [392, 394] width 57 height 19
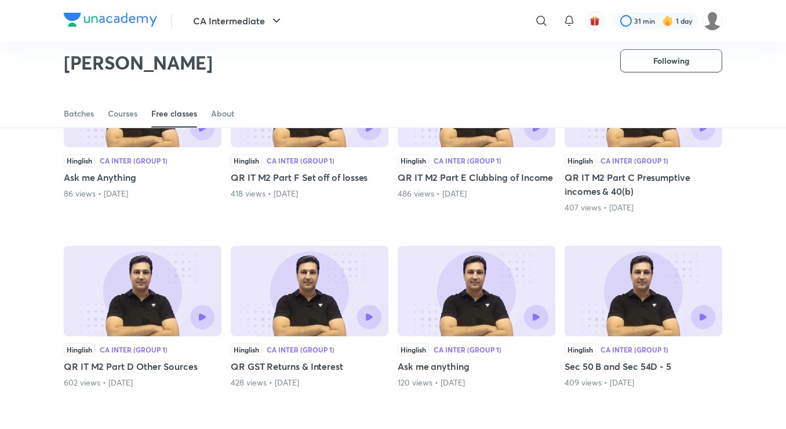
scroll to position [2065, 0]
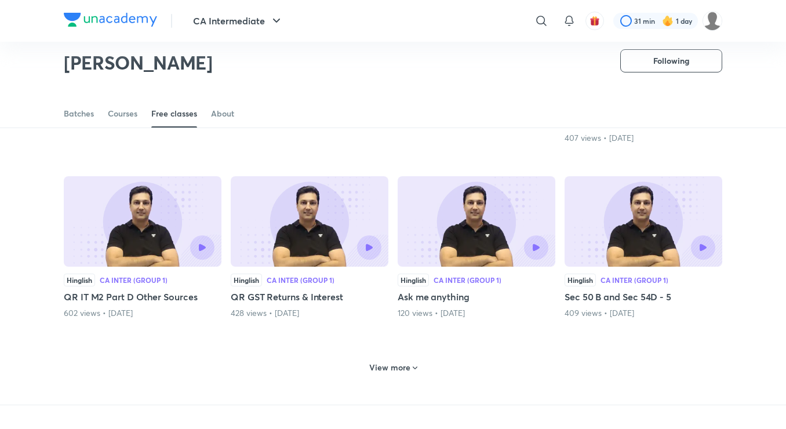
click at [390, 368] on h6 "View more" at bounding box center [389, 368] width 41 height 12
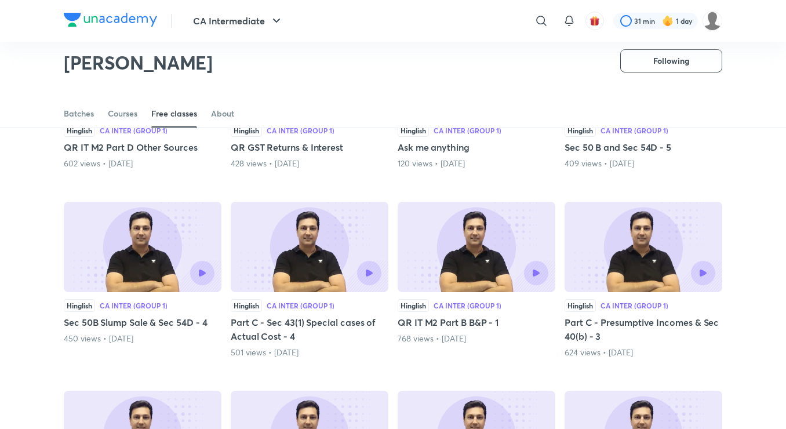
scroll to position [2181, 0]
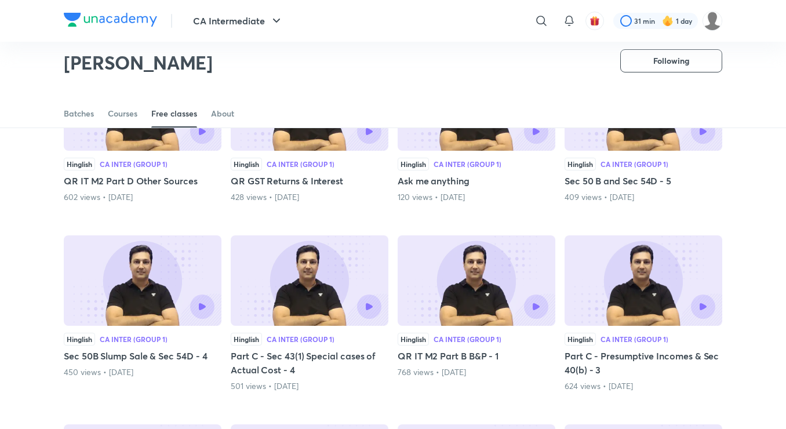
click at [293, 283] on img at bounding box center [310, 280] width 158 height 90
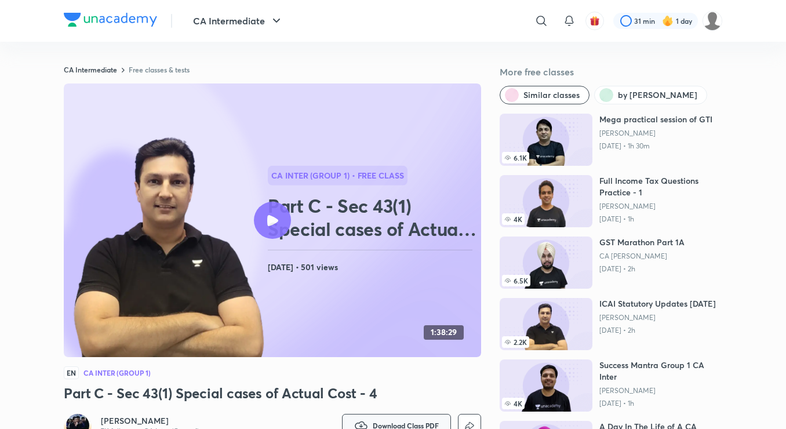
click at [406, 417] on button "Download Class PDF" at bounding box center [396, 425] width 109 height 23
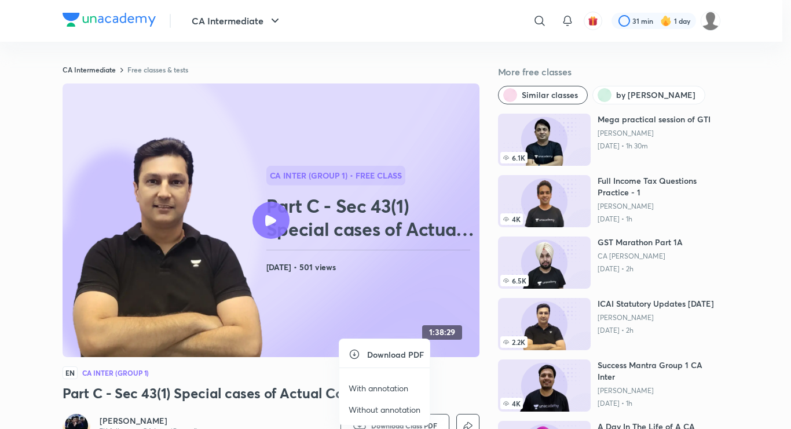
click at [382, 381] on li "With annotation" at bounding box center [385, 387] width 90 height 21
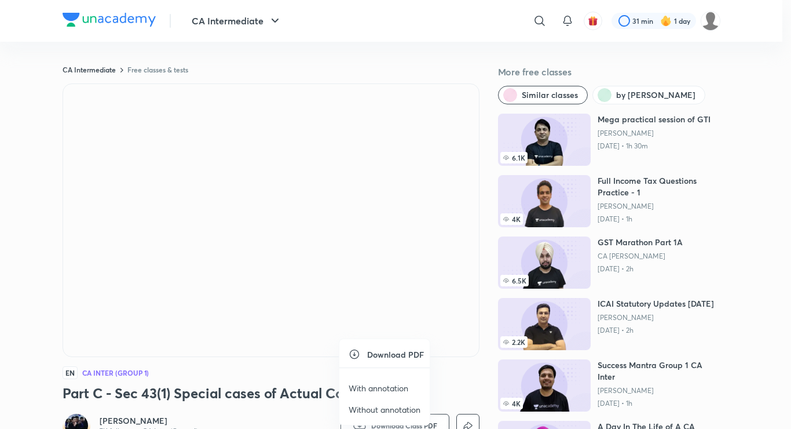
click at [370, 388] on p "With annotation" at bounding box center [379, 388] width 60 height 12
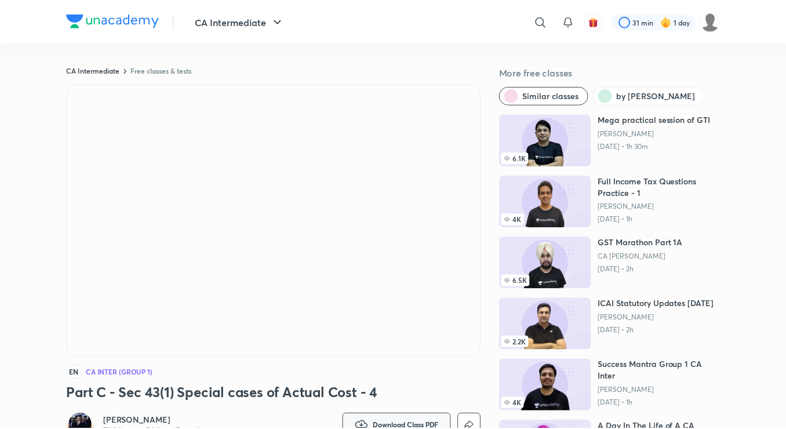
scroll to position [8, 0]
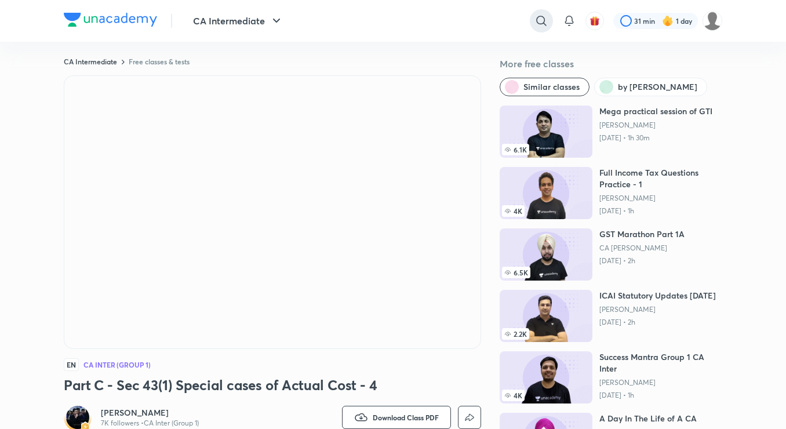
click at [535, 26] on icon at bounding box center [541, 21] width 14 height 14
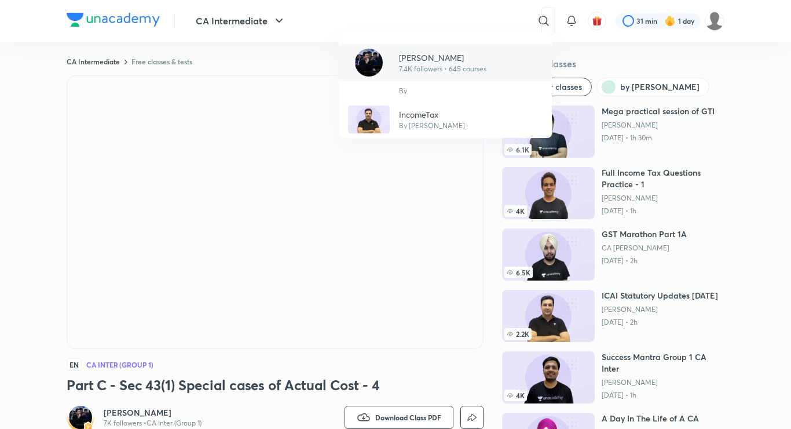
click at [461, 65] on p "7.4K followers • 645 courses" at bounding box center [442, 69] width 87 height 10
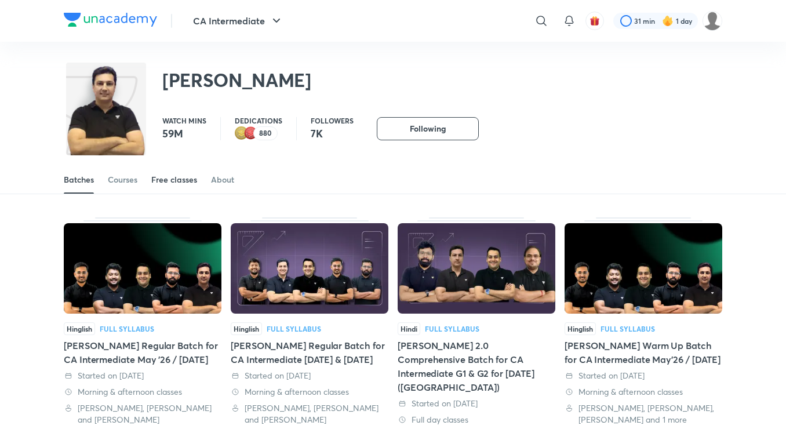
click at [182, 180] on div "Free classes" at bounding box center [174, 180] width 46 height 12
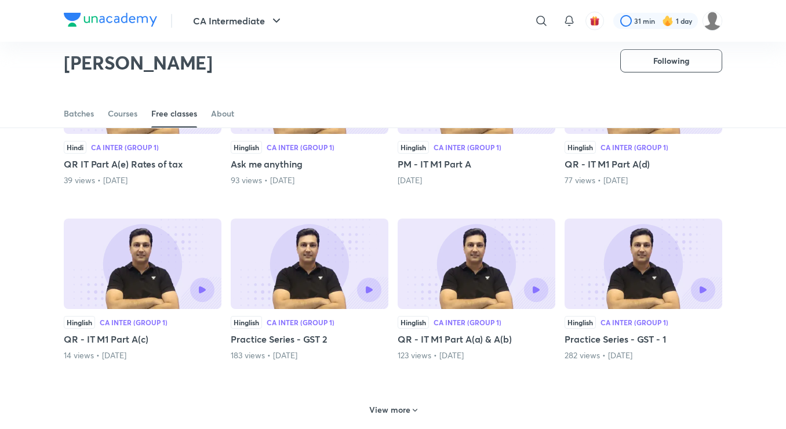
scroll to position [374, 0]
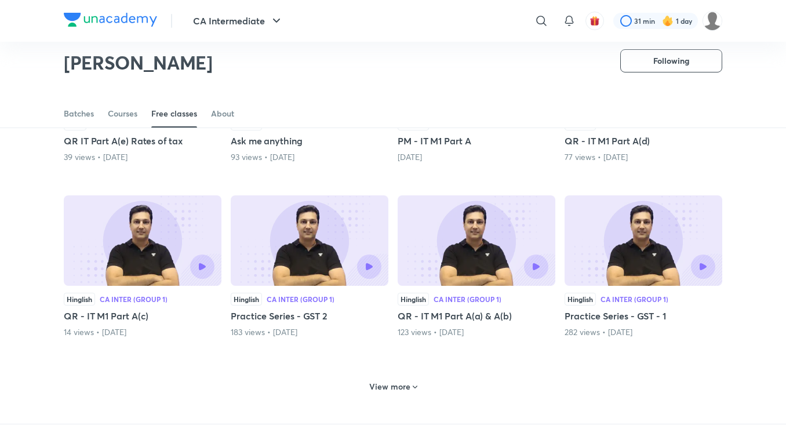
click at [404, 386] on h6 "View more" at bounding box center [389, 387] width 41 height 12
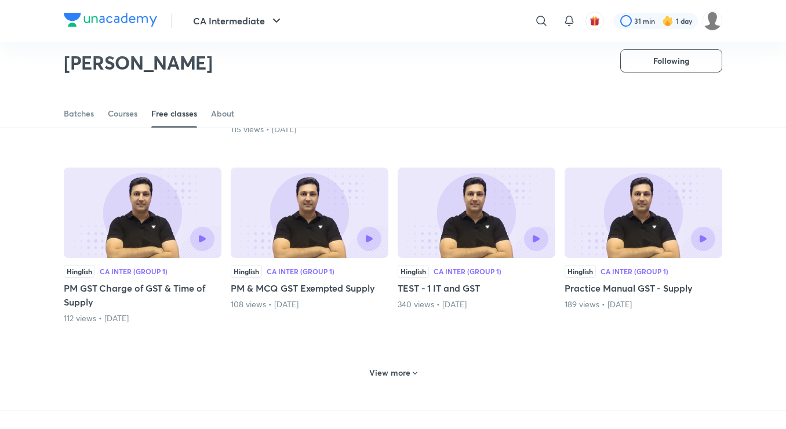
scroll to position [930, 0]
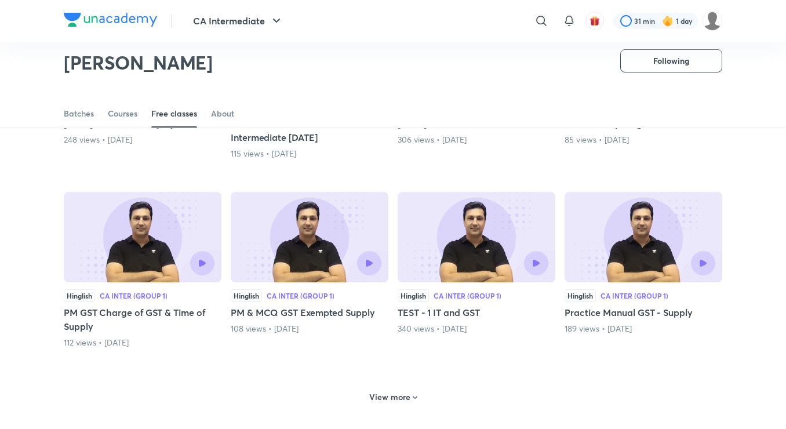
click at [404, 386] on div "View more" at bounding box center [393, 396] width 658 height 30
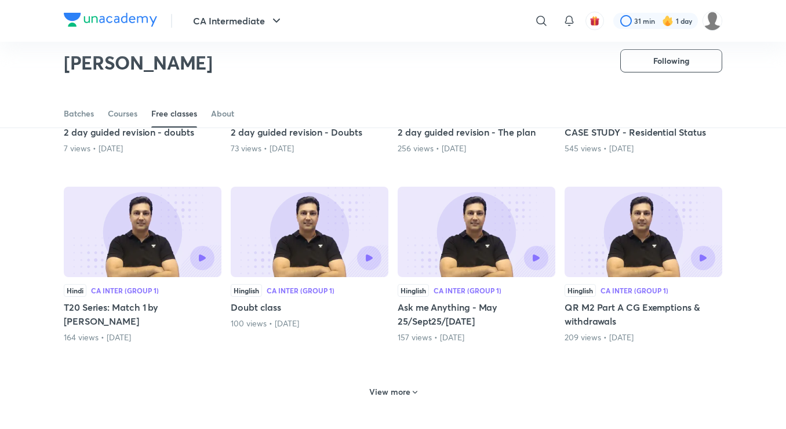
scroll to position [1487, 0]
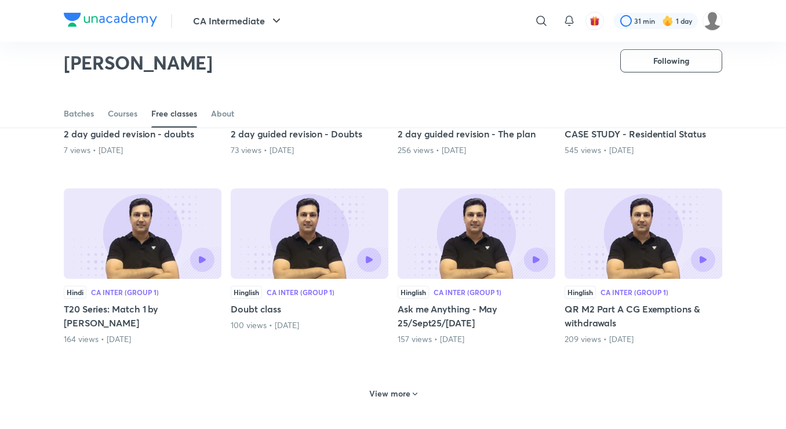
click at [404, 386] on div "View more" at bounding box center [392, 393] width 57 height 19
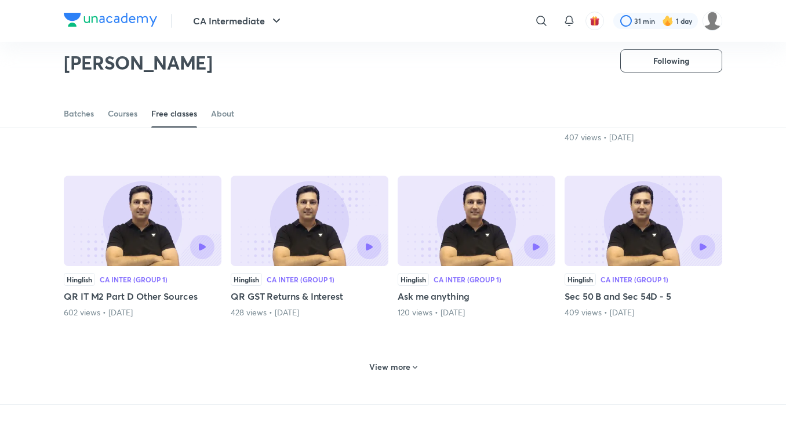
scroll to position [2043, 0]
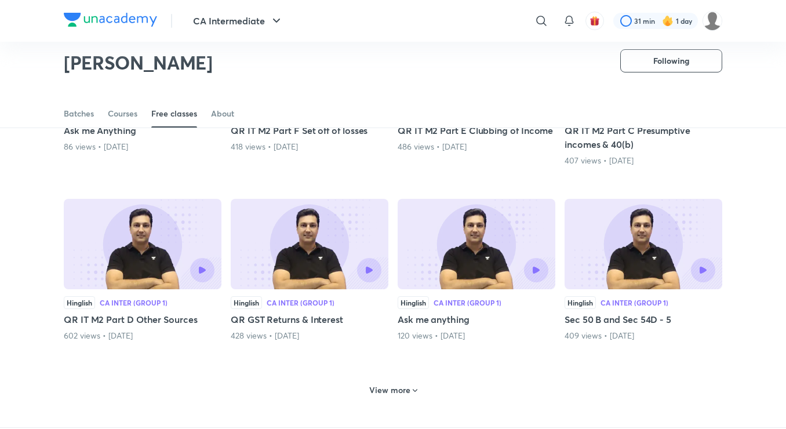
click at [404, 386] on h6 "View more" at bounding box center [389, 390] width 41 height 12
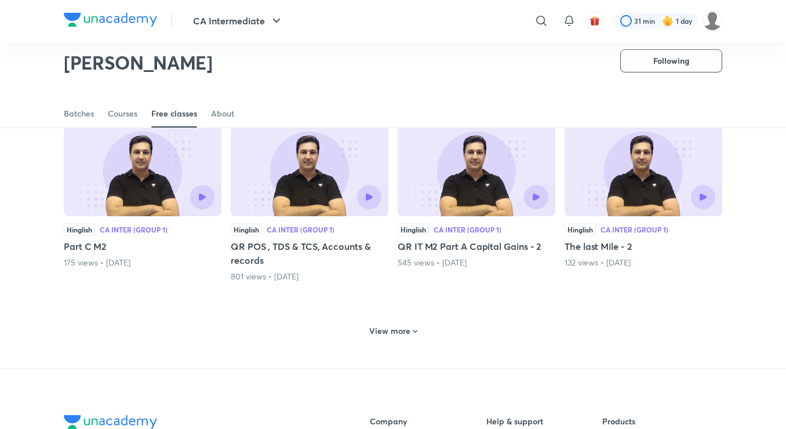
scroll to position [2622, 0]
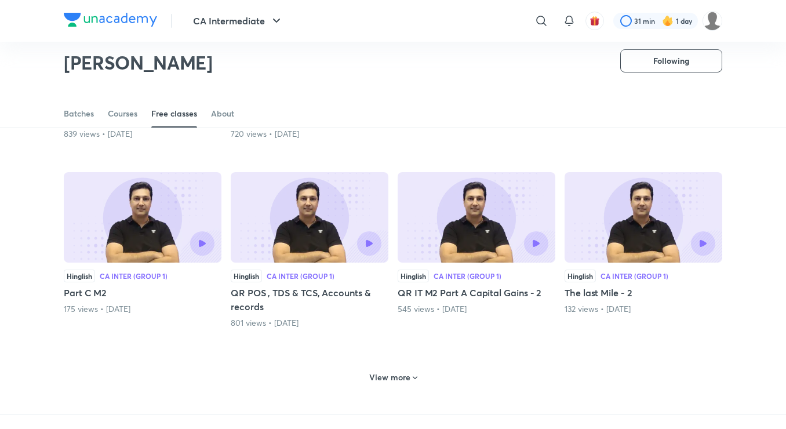
click at [404, 386] on div "View more" at bounding box center [392, 377] width 57 height 19
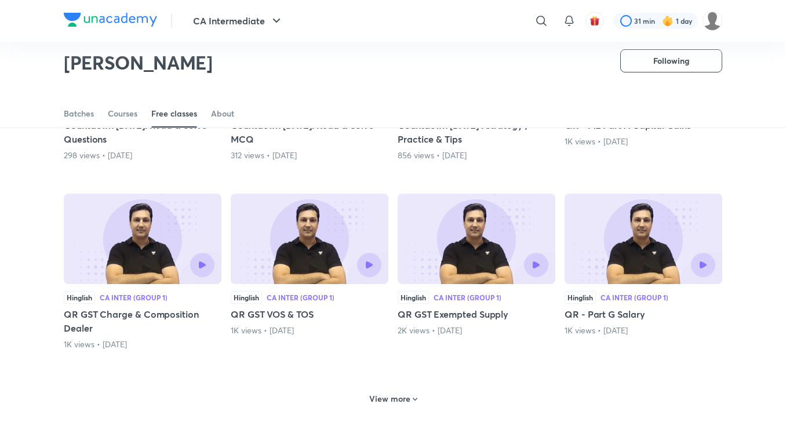
scroll to position [3177, 0]
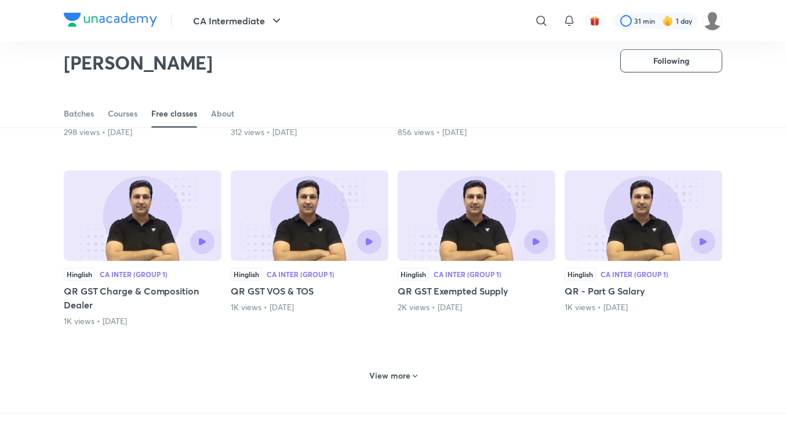
click at [404, 386] on div "View more" at bounding box center [393, 374] width 658 height 30
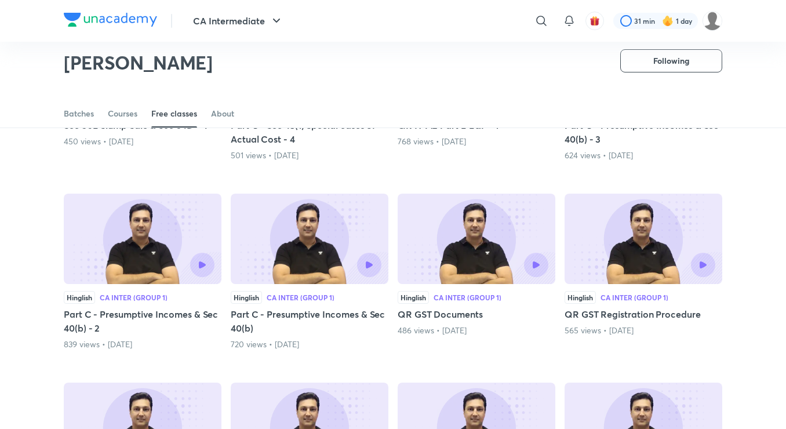
scroll to position [2389, 0]
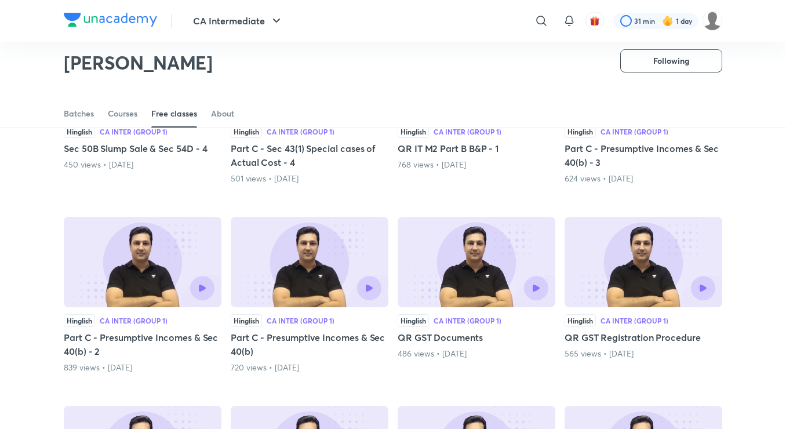
click at [163, 153] on h5 "Sec 50B Slump Sale & Sec 54D - 4" at bounding box center [143, 148] width 158 height 14
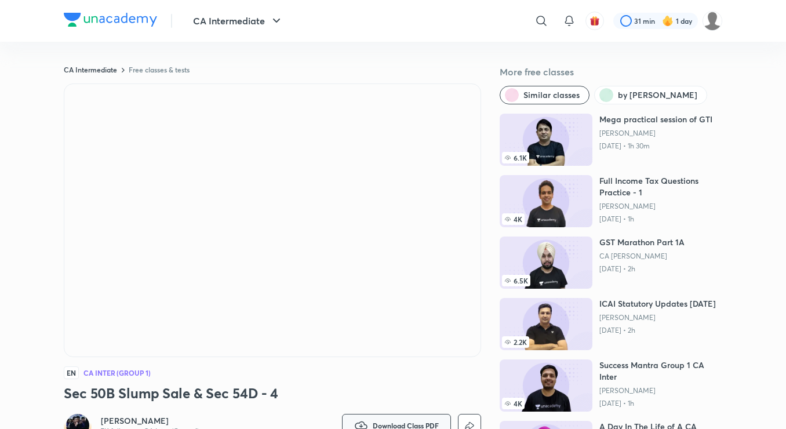
click at [396, 419] on button "Download Class PDF" at bounding box center [396, 425] width 109 height 23
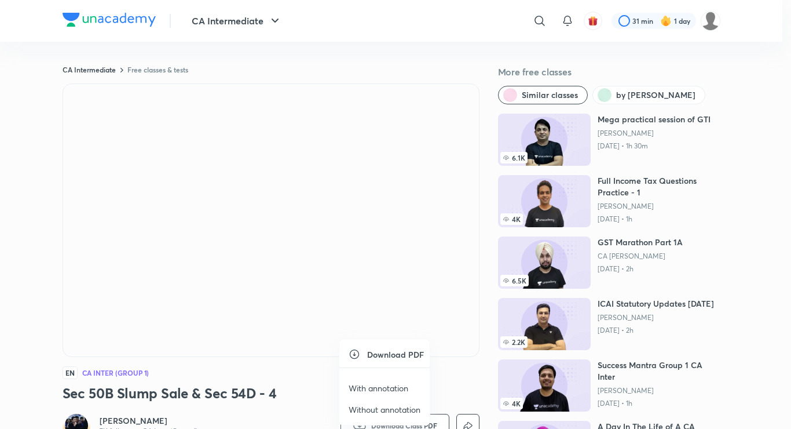
click at [386, 384] on p "With annotation" at bounding box center [379, 388] width 60 height 12
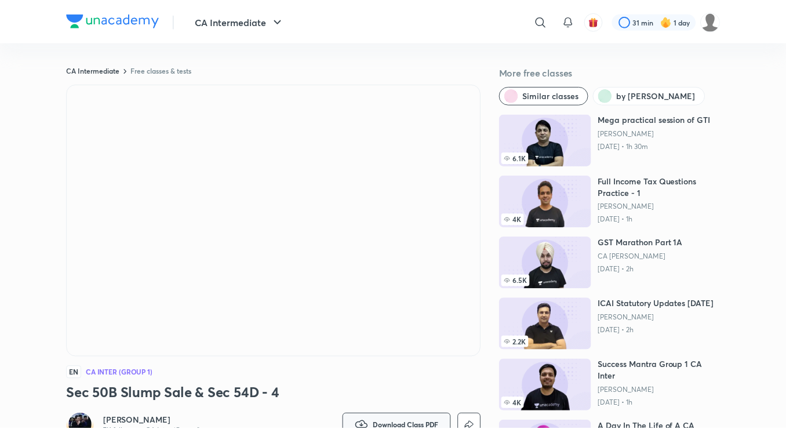
scroll to position [8, 0]
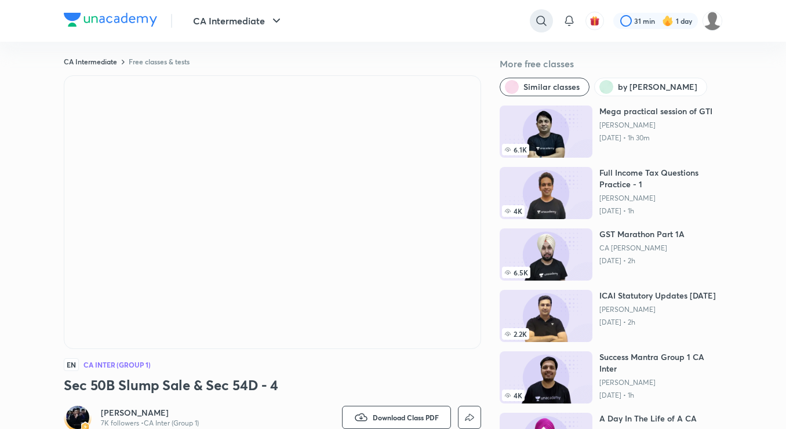
click at [537, 23] on icon at bounding box center [541, 21] width 10 height 10
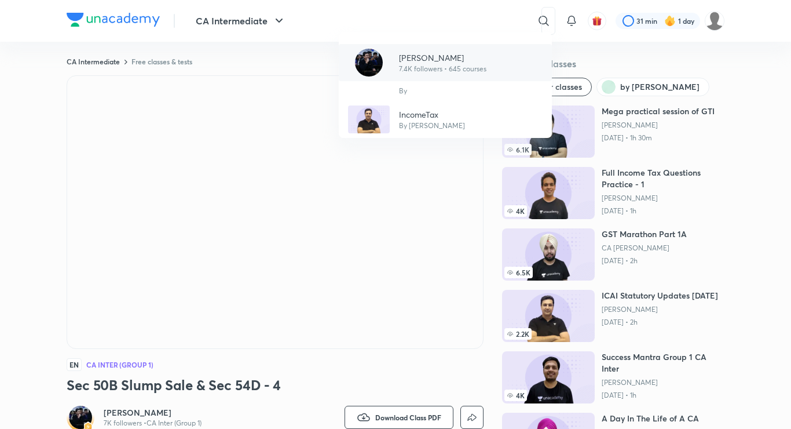
click at [433, 59] on p "[PERSON_NAME]" at bounding box center [442, 58] width 87 height 12
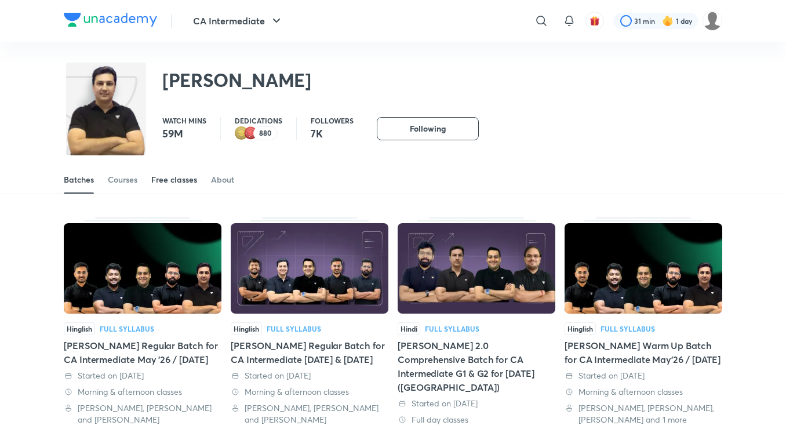
click at [181, 179] on div "Free classes" at bounding box center [174, 180] width 46 height 12
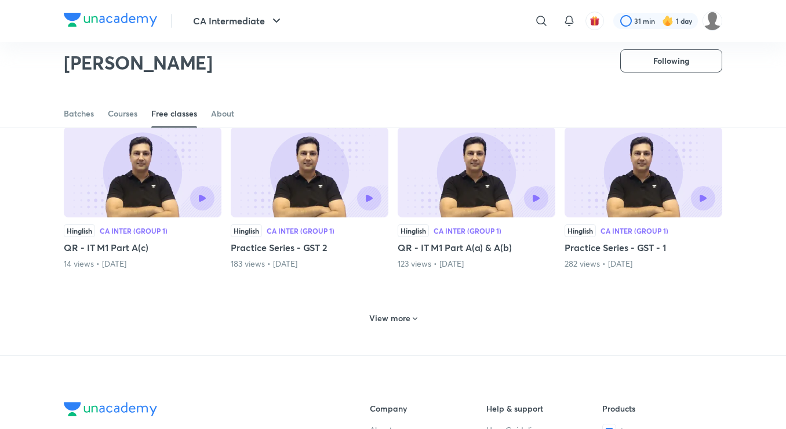
scroll to position [444, 0]
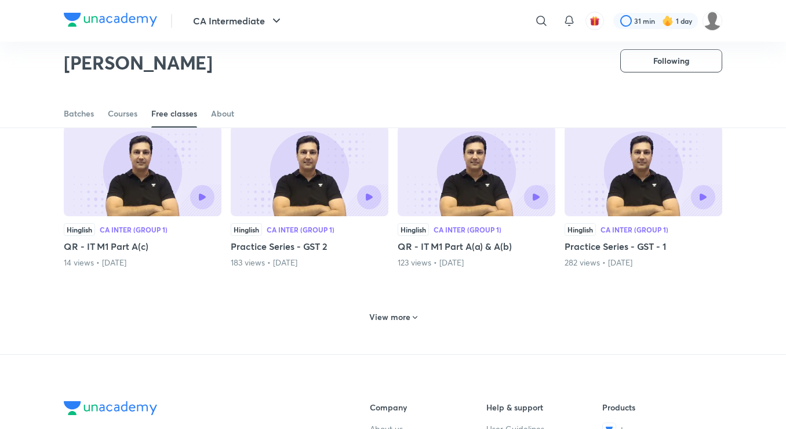
click at [428, 320] on div "View more" at bounding box center [393, 316] width 658 height 30
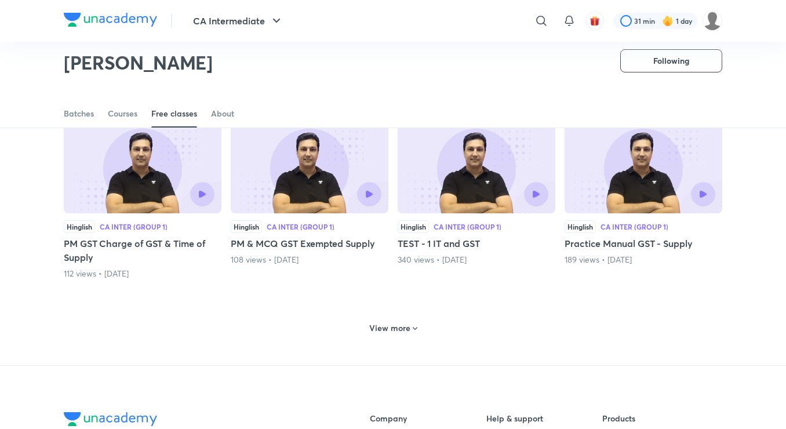
scroll to position [1000, 0]
click at [428, 320] on div "View more" at bounding box center [393, 326] width 658 height 30
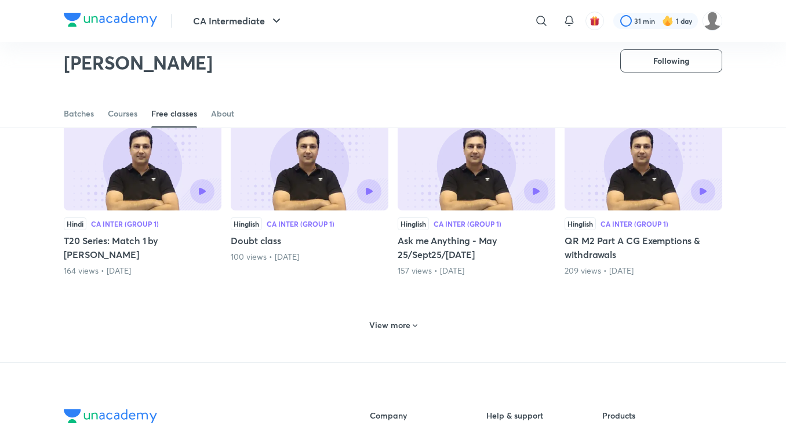
scroll to position [1556, 0]
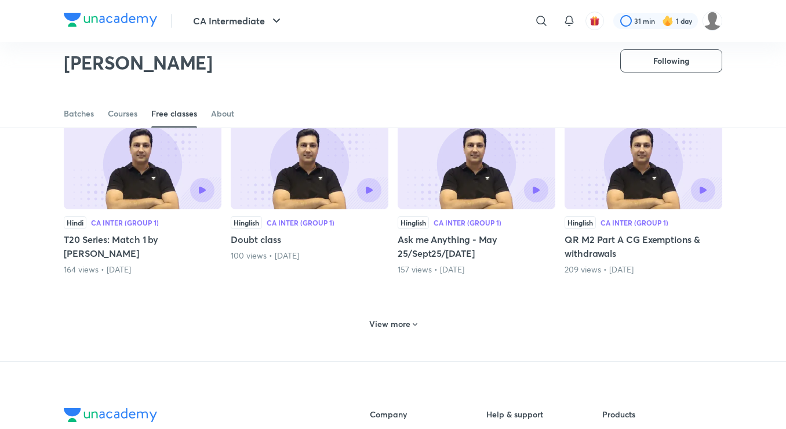
click at [428, 320] on div "View more" at bounding box center [393, 323] width 658 height 30
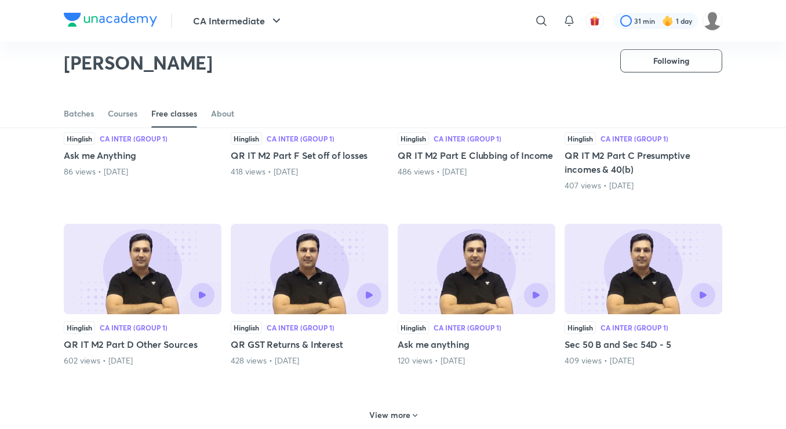
scroll to position [2066, 0]
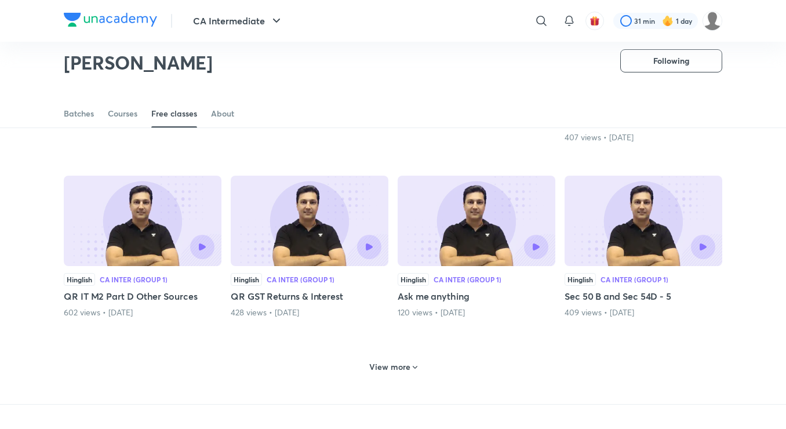
click at [413, 355] on div "View more" at bounding box center [393, 366] width 658 height 30
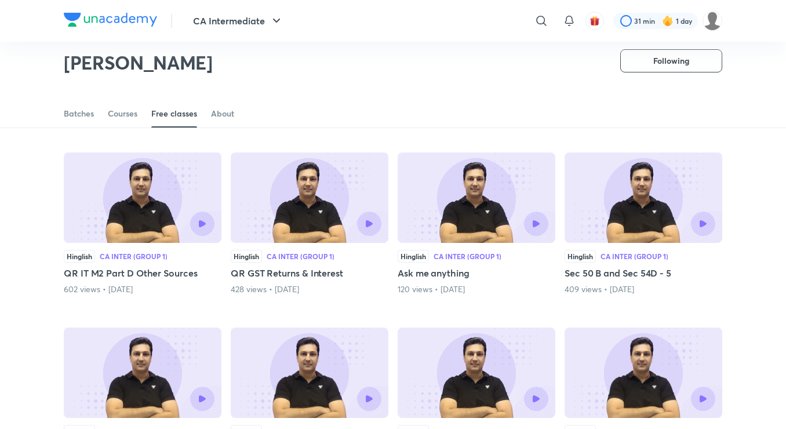
scroll to position [2112, 0]
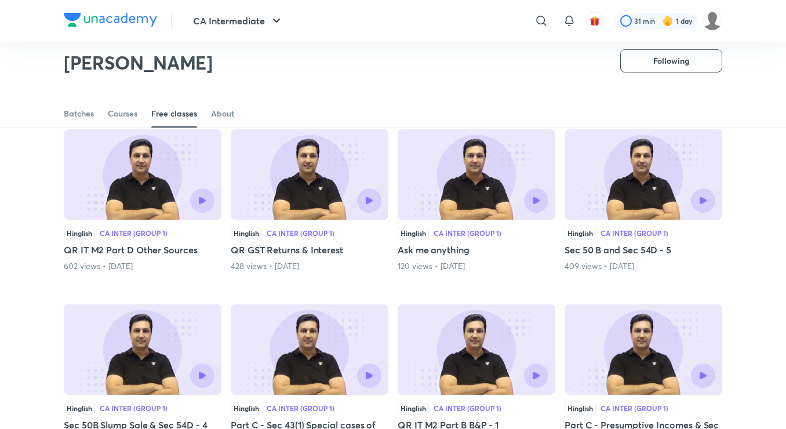
click at [616, 211] on div at bounding box center [643, 200] width 144 height 24
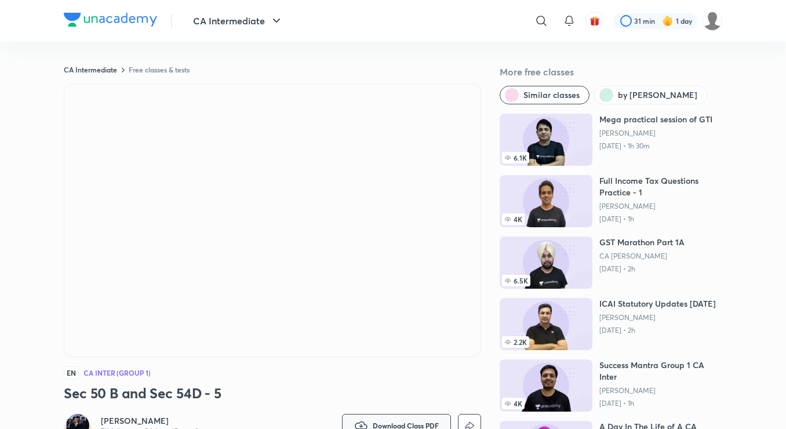
click at [404, 421] on span "Download Class PDF" at bounding box center [406, 425] width 66 height 9
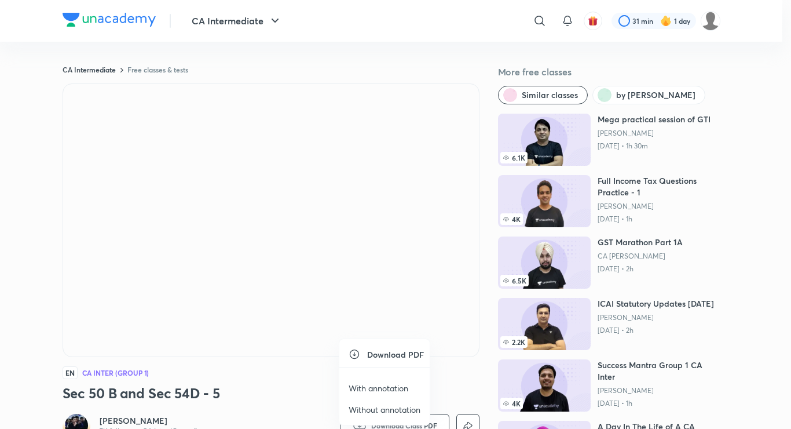
click at [381, 380] on li "With annotation" at bounding box center [385, 387] width 90 height 21
click at [382, 386] on p "With annotation" at bounding box center [379, 388] width 60 height 12
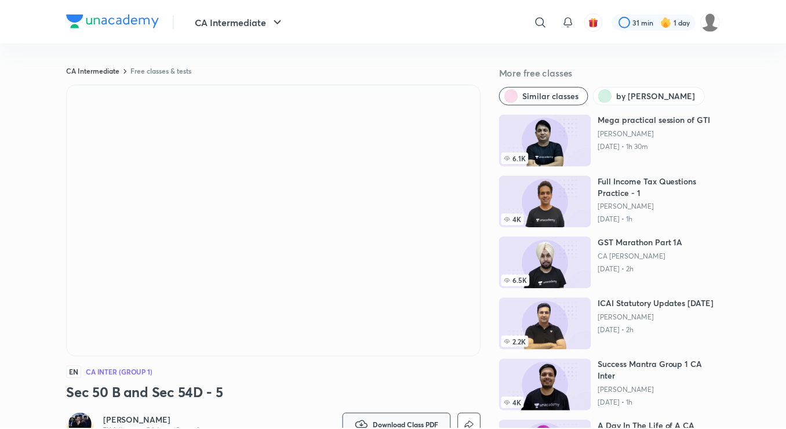
scroll to position [8, 0]
